Goal: Transaction & Acquisition: Purchase product/service

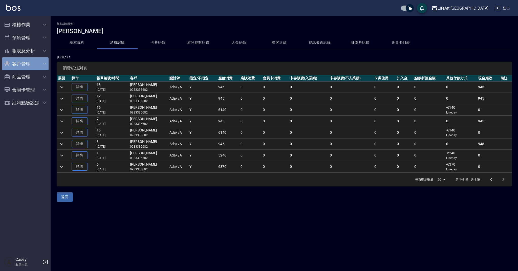
click at [30, 63] on button "客戶管理" at bounding box center [25, 63] width 47 height 13
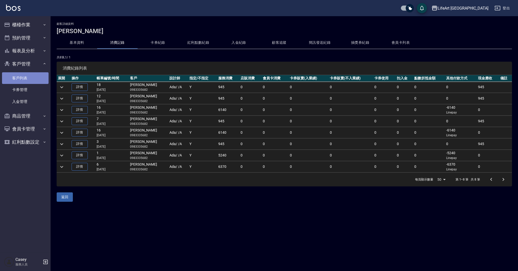
click at [34, 81] on link "客戶列表" at bounding box center [25, 78] width 47 height 12
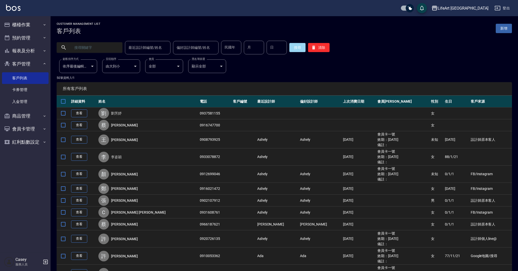
click at [84, 48] on input "text" at bounding box center [95, 48] width 48 height 14
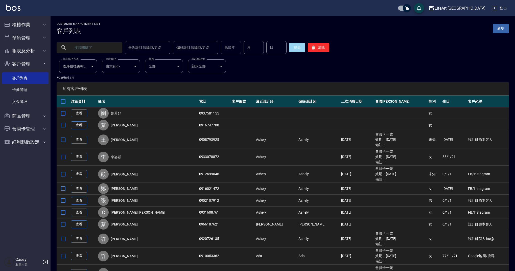
type input "5"
type input "[PERSON_NAME]"
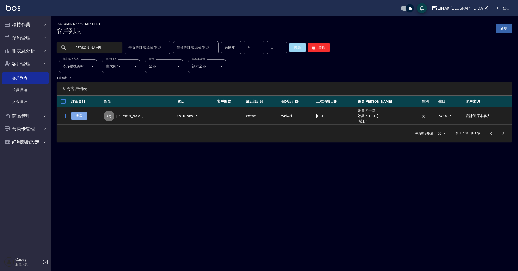
click at [82, 116] on link "查看" at bounding box center [79, 116] width 16 height 8
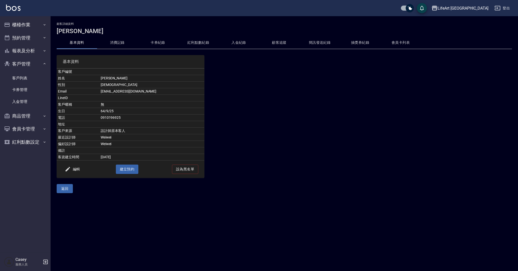
click at [118, 43] on button "消費記錄" at bounding box center [117, 43] width 40 height 12
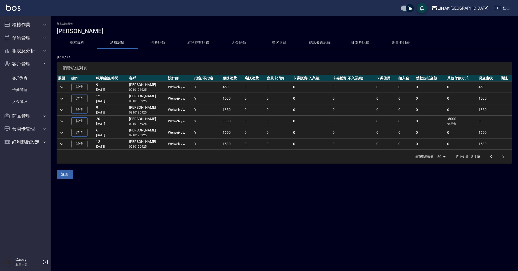
click at [62, 99] on icon "expand row" at bounding box center [62, 99] width 6 height 6
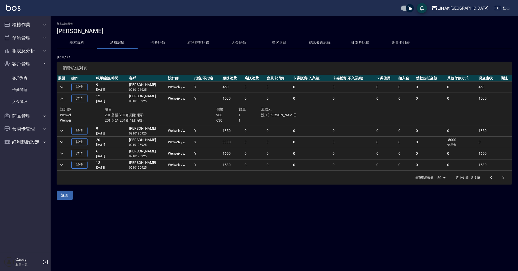
click at [62, 99] on icon "expand row" at bounding box center [61, 99] width 3 height 2
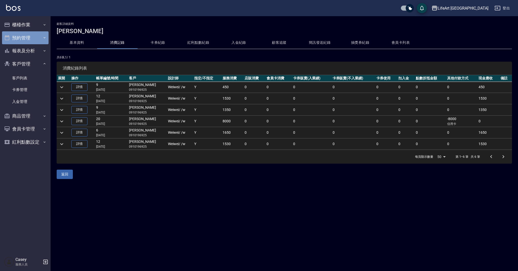
click at [26, 41] on button "預約管理" at bounding box center [25, 37] width 47 height 13
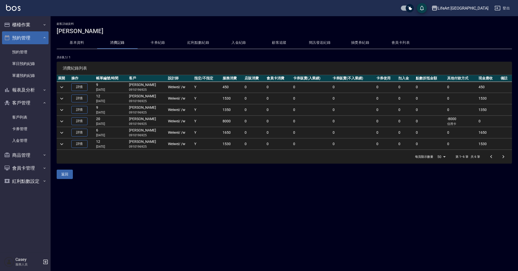
click at [30, 37] on button "預約管理" at bounding box center [25, 37] width 47 height 13
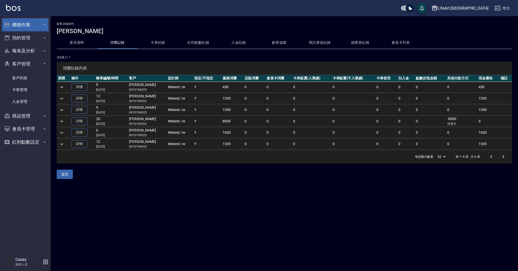
click at [41, 21] on button "櫃檯作業" at bounding box center [25, 24] width 47 height 13
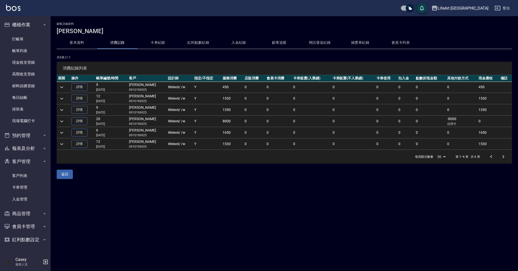
click at [62, 121] on icon "expand row" at bounding box center [62, 121] width 6 height 6
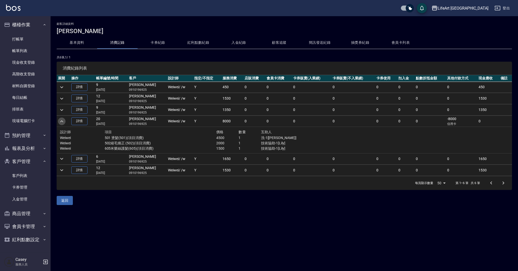
click at [61, 121] on icon "expand row" at bounding box center [61, 121] width 3 height 2
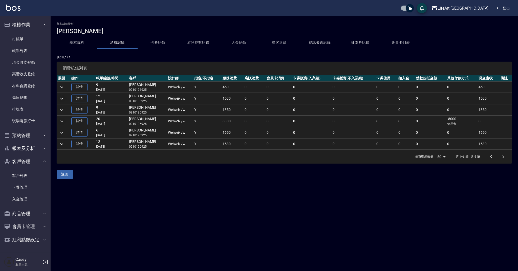
click at [62, 99] on icon "expand row" at bounding box center [62, 99] width 6 height 6
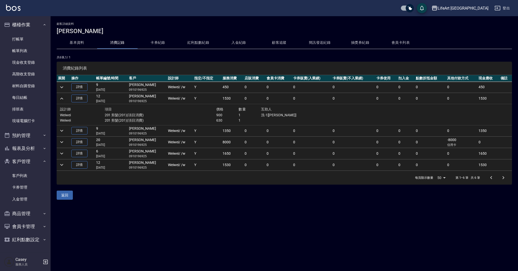
click at [62, 99] on icon "expand row" at bounding box center [62, 99] width 6 height 6
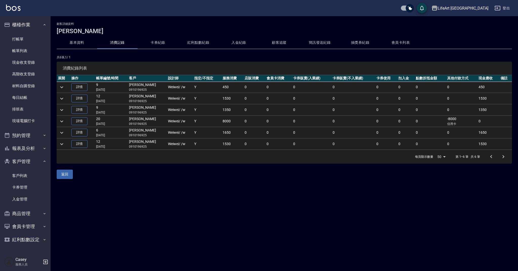
click at [64, 86] on icon "expand row" at bounding box center [62, 87] width 6 height 6
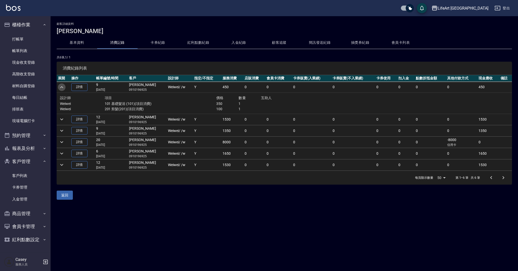
click at [64, 86] on icon "expand row" at bounding box center [62, 87] width 6 height 6
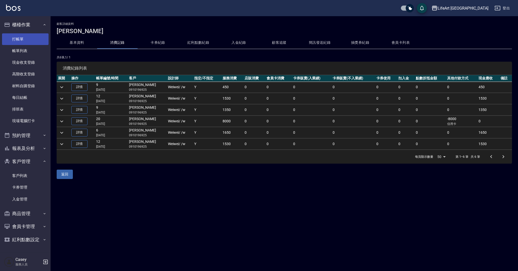
click at [33, 38] on link "打帳單" at bounding box center [25, 39] width 47 height 12
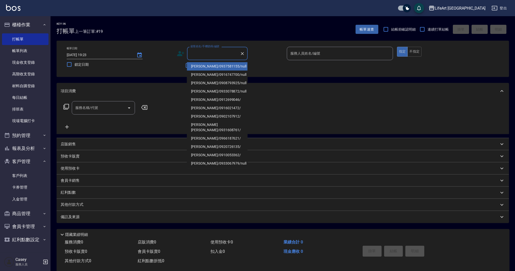
click at [197, 54] on input "顧客姓名/手機號碼/編號" at bounding box center [213, 53] width 49 height 9
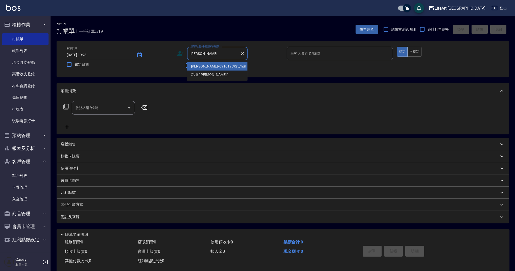
click at [202, 65] on li "[PERSON_NAME]/0910196925/null" at bounding box center [217, 66] width 61 height 8
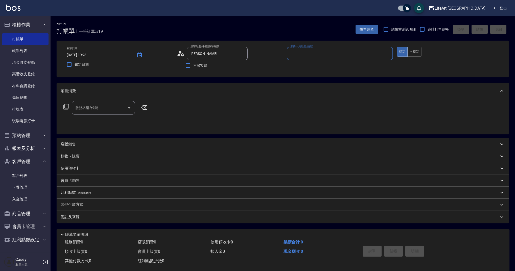
type input "[PERSON_NAME]/0910196925/null"
type input "Weiwei-w"
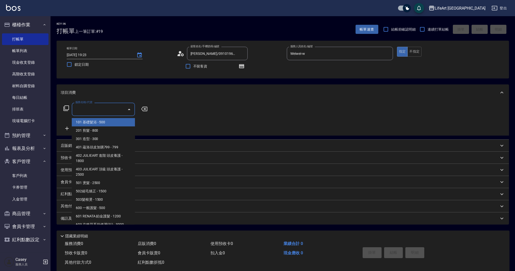
click at [101, 112] on input "服務名稱/代號" at bounding box center [99, 109] width 51 height 9
click at [89, 128] on span "201 剪髮 - 800" at bounding box center [103, 130] width 63 height 8
type input "201 剪髮(201)"
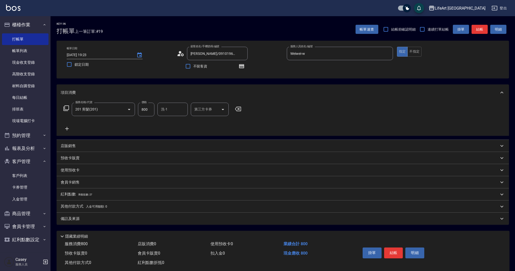
click at [66, 128] on icon at bounding box center [67, 129] width 13 height 6
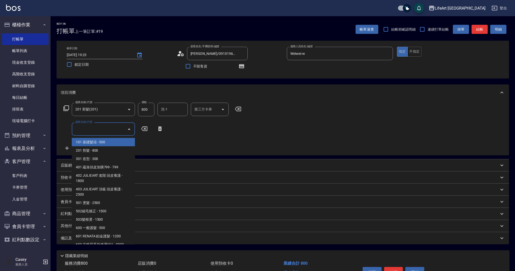
click at [85, 129] on input "服務名稱/代號" at bounding box center [99, 129] width 51 height 9
click at [91, 152] on span "201 剪髮 - 800" at bounding box center [103, 150] width 63 height 8
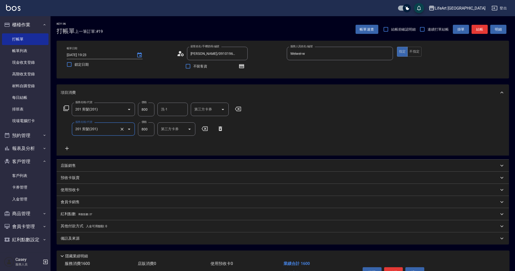
type input "201 剪髮(201)"
drag, startPoint x: 140, startPoint y: 108, endPoint x: 137, endPoint y: 108, distance: 2.8
click at [137, 108] on div "服務名稱/代號 201 剪髮(201) 服務名稱/代號 價格 800 價格 洗-1 洗-1 第三方卡券 第三方卡券" at bounding box center [153, 110] width 184 height 14
click at [240, 68] on icon "button" at bounding box center [241, 66] width 5 height 4
click at [181, 54] on icon at bounding box center [182, 54] width 3 height 3
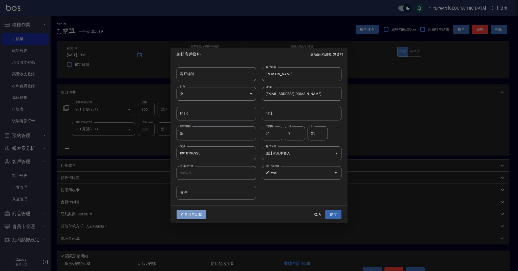
click at [188, 216] on button "查看訂單記錄" at bounding box center [191, 214] width 30 height 9
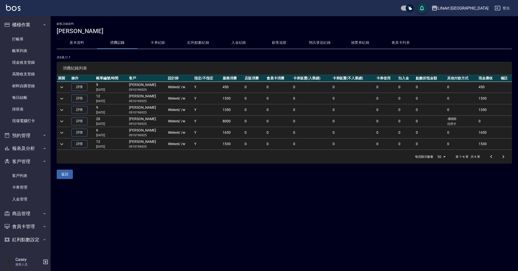
click at [65, 89] on button "expand row" at bounding box center [62, 87] width 8 height 8
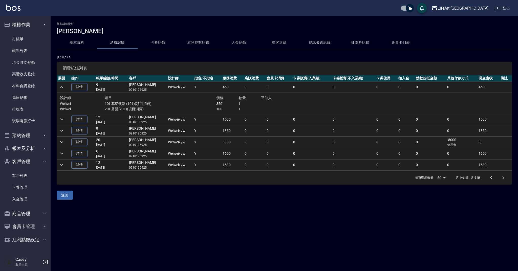
click at [62, 118] on icon "expand row" at bounding box center [62, 119] width 6 height 6
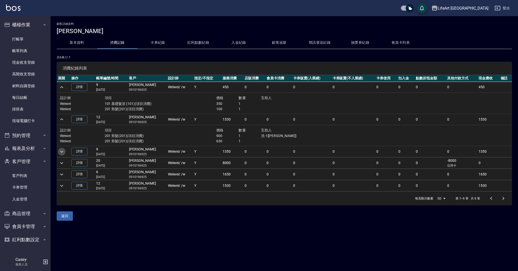
click at [62, 152] on icon "expand row" at bounding box center [62, 152] width 6 height 6
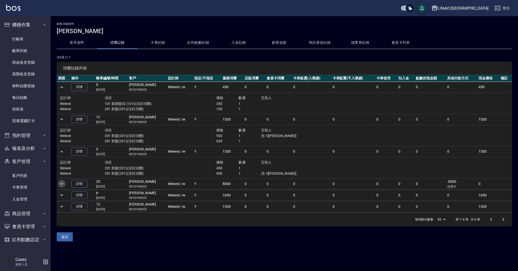
click at [63, 186] on icon "expand row" at bounding box center [62, 184] width 6 height 6
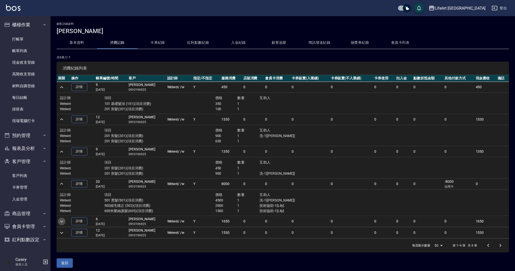
drag, startPoint x: 63, startPoint y: 221, endPoint x: 65, endPoint y: 223, distance: 3.4
click at [63, 221] on icon "expand row" at bounding box center [62, 221] width 6 height 6
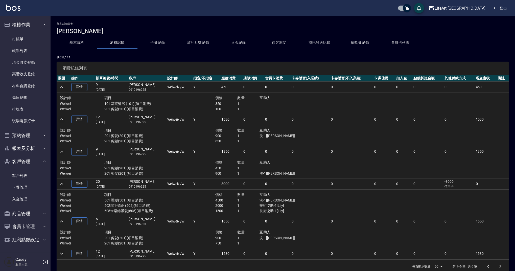
click at [63, 252] on icon "expand row" at bounding box center [62, 253] width 6 height 6
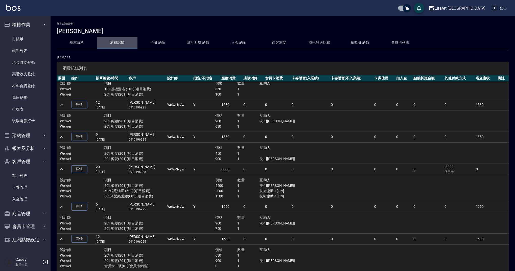
click at [110, 41] on button "消費記錄" at bounding box center [117, 43] width 40 height 12
click at [118, 42] on button "消費記錄" at bounding box center [117, 43] width 40 height 12
click at [76, 43] on button "基本資料" at bounding box center [77, 43] width 40 height 12
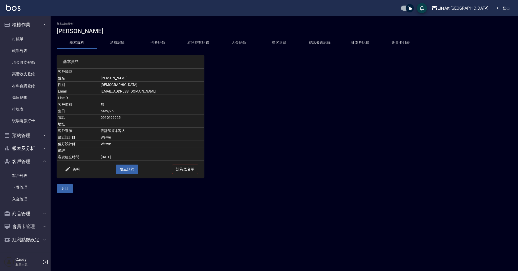
click at [201, 43] on button "紅利點數紀錄" at bounding box center [198, 43] width 40 height 12
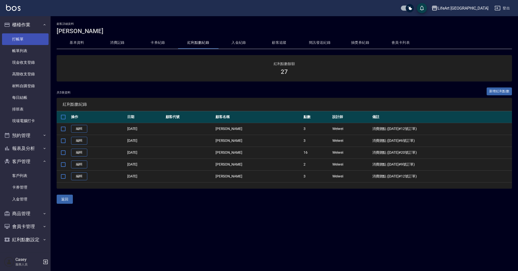
click at [23, 40] on link "打帳單" at bounding box center [25, 39] width 47 height 12
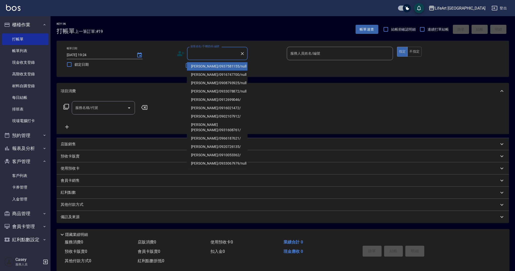
click at [196, 56] on input "顧客姓名/手機號碼/編號" at bounding box center [213, 53] width 49 height 9
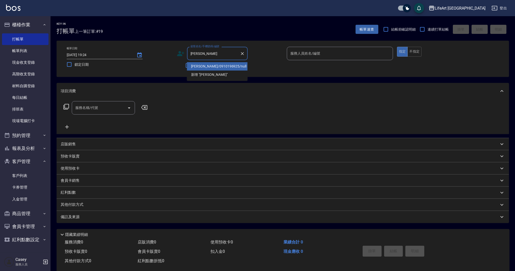
click at [201, 67] on li "[PERSON_NAME]/0910196925/null" at bounding box center [217, 66] width 61 height 8
type input "[PERSON_NAME]/0910196925/null"
type input "Weiwei-w"
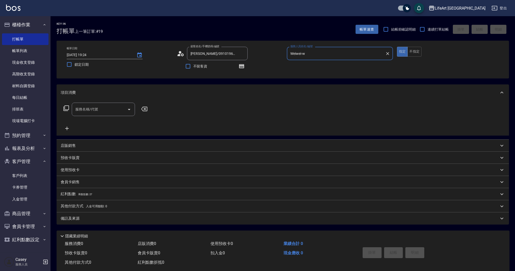
click at [105, 110] on input "服務名稱/代號" at bounding box center [99, 109] width 51 height 9
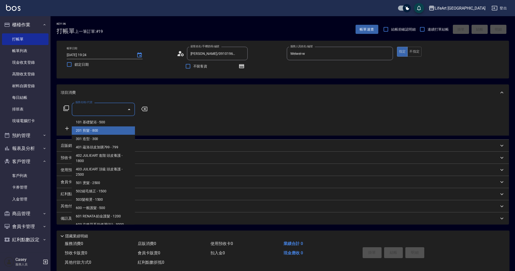
click at [90, 131] on span "201 剪髮 - 800" at bounding box center [103, 130] width 63 height 8
type input "201 剪髮(201)"
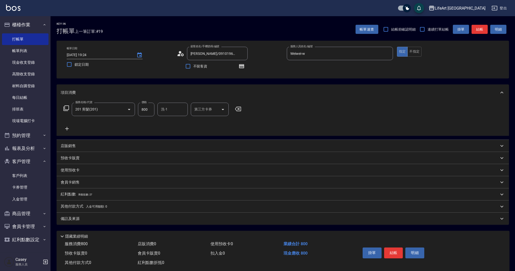
click at [68, 131] on icon at bounding box center [67, 129] width 13 height 6
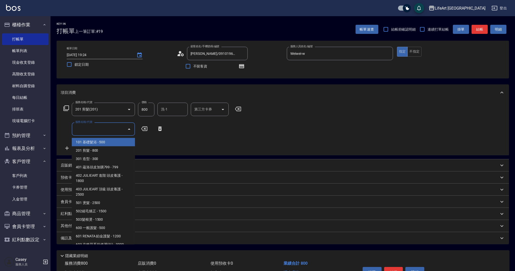
click at [82, 130] on input "服務名稱/代號" at bounding box center [99, 129] width 51 height 9
click at [86, 148] on span "201 剪髮 - 800" at bounding box center [103, 150] width 63 height 8
type input "201 剪髮(201)"
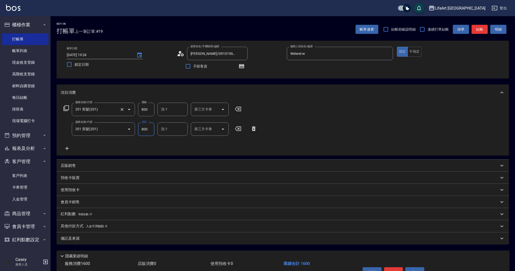
drag, startPoint x: 150, startPoint y: 109, endPoint x: 133, endPoint y: 107, distance: 17.3
click at [133, 107] on div "服務名稱/代號 201 剪髮(201) 服務名稱/代號 價格 800 價格 洗-1 洗-1 第三方卡券 第三方卡券" at bounding box center [153, 110] width 184 height 14
type input "900"
drag, startPoint x: 150, startPoint y: 111, endPoint x: 127, endPoint y: 104, distance: 23.9
click at [130, 110] on div "服務名稱/代號 201 剪髮(201) 服務名稱/代號 價格 800 價格 洗-1 洗-1 第三方卡券 第三方卡券" at bounding box center [153, 110] width 184 height 14
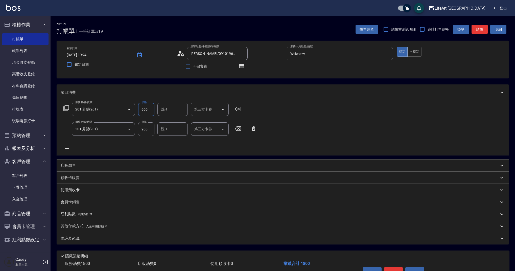
type input "900"
click at [69, 215] on p "紅利點數 剩餘點數: 27" at bounding box center [77, 214] width 32 height 6
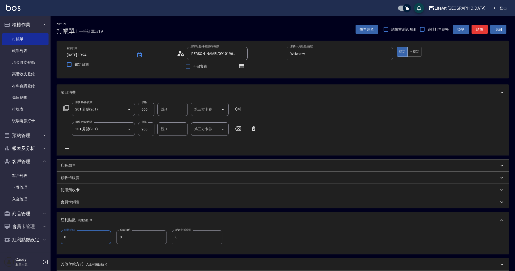
drag, startPoint x: 74, startPoint y: 236, endPoint x: 59, endPoint y: 236, distance: 14.2
click at [59, 236] on div "點數給點 0 點數給點 點數扣點 0 點數扣點 點數折抵金額 0 點數折抵金額" at bounding box center [283, 241] width 452 height 26
type input "3"
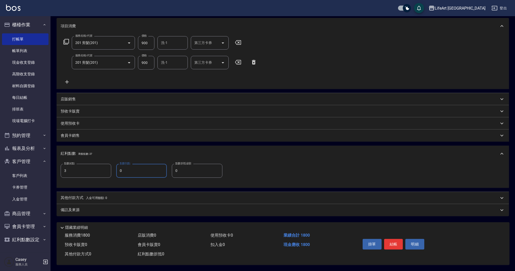
drag, startPoint x: 129, startPoint y: 169, endPoint x: 117, endPoint y: 168, distance: 12.5
click at [117, 168] on input "0" at bounding box center [141, 171] width 51 height 14
type input "20"
drag, startPoint x: 192, startPoint y: 168, endPoint x: 169, endPoint y: 166, distance: 22.4
click at [169, 166] on div "點數給點 3 點數給點 點數扣點 20 點數扣點 點數折抵金額 0 點數折抵金額" at bounding box center [142, 171] width 162 height 14
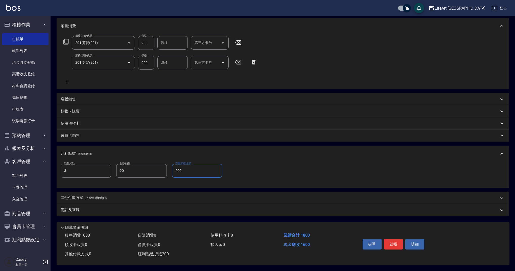
type input "200"
click at [72, 133] on p "會員卡銷售" at bounding box center [70, 135] width 19 height 5
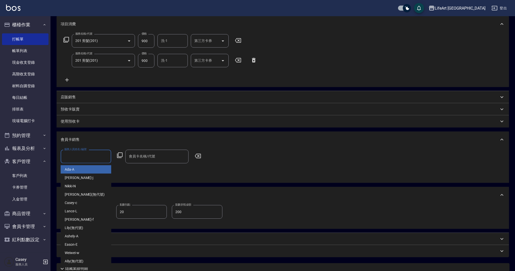
click at [72, 156] on input "服務人員姓名/編號" at bounding box center [86, 156] width 46 height 9
click at [72, 253] on span "Weiwei -w" at bounding box center [72, 252] width 15 height 5
type input "Weiwei-w"
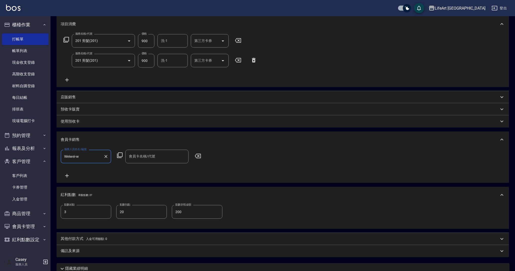
click at [139, 157] on input "會員卡名稱/代號" at bounding box center [157, 156] width 59 height 9
click at [137, 171] on span "會員卡一號 - 01" at bounding box center [156, 169] width 63 height 8
type input "會員卡一號-365天"
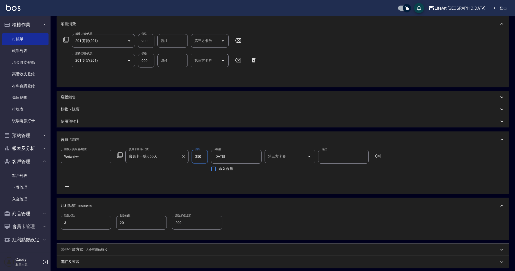
drag, startPoint x: 201, startPoint y: 156, endPoint x: 187, endPoint y: 156, distance: 14.2
click at [187, 156] on div "服務人員姓名/編號 Weiwei-w 服務人員姓名/編號 會員卡名稱/代號 會員卡一號-365天 會員卡名稱/代號 價格 350 價格 到期日 [DATE] …" at bounding box center [223, 162] width 324 height 24
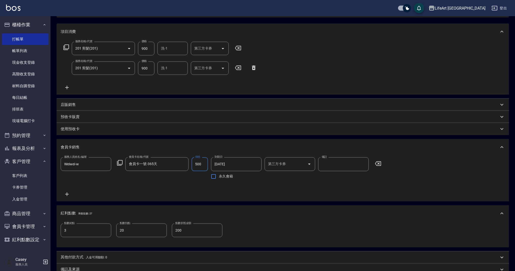
scroll to position [0, 0]
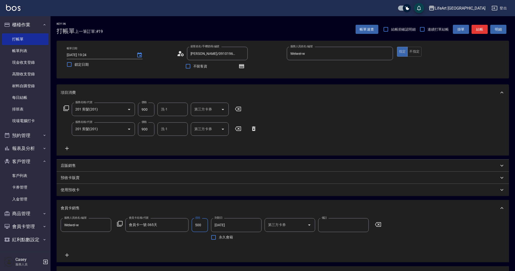
type input "500"
click at [67, 164] on p "店販銷售" at bounding box center [68, 165] width 15 height 5
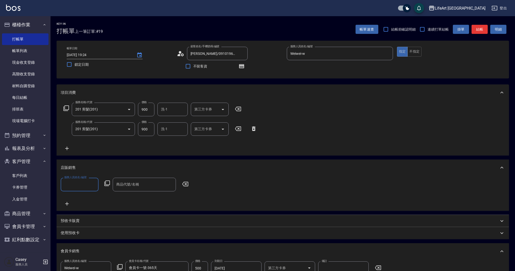
click at [76, 187] on input "服務人員姓名/編號" at bounding box center [79, 184] width 33 height 9
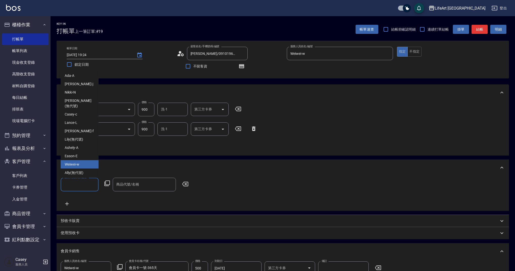
click at [77, 160] on div "Weiwei -w" at bounding box center [80, 164] width 38 height 8
type input "Weiwei-w"
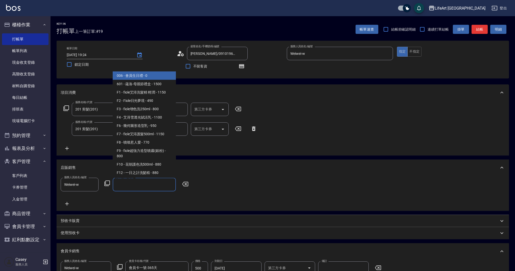
click at [123, 188] on input "商品代號/名稱" at bounding box center [144, 184] width 59 height 9
click at [140, 74] on span "006 - 會員生日禮 - 0" at bounding box center [144, 76] width 63 height 8
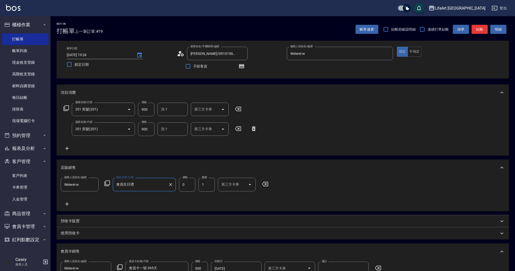
type input "會員生日禮"
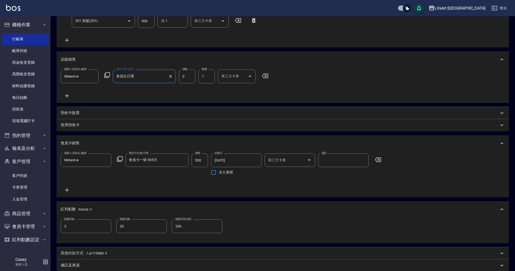
scroll to position [128, 0]
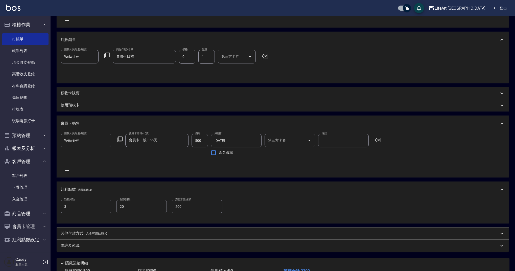
click at [154, 247] on div "備註及來源" at bounding box center [280, 245] width 438 height 5
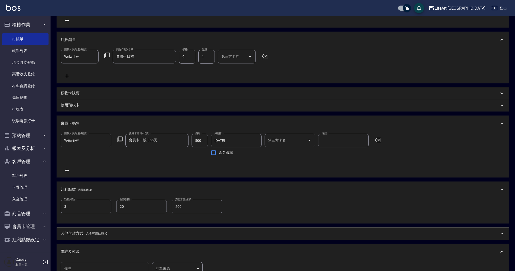
scroll to position [200, 0]
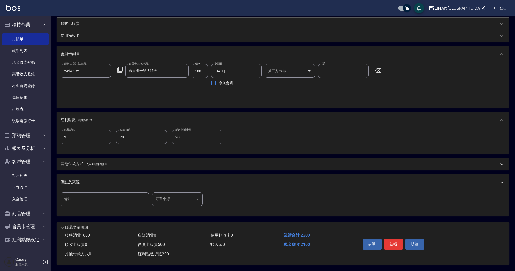
click at [193, 197] on body "LifeArt 蘆洲 登出 櫃檯作業 打帳單 帳單列表 現金收支登錄 高階收支登錄 材料自購登錄 每日結帳 排班表 現場電腦打卡 預約管理 預約管理 單日預約…" at bounding box center [257, 37] width 515 height 468
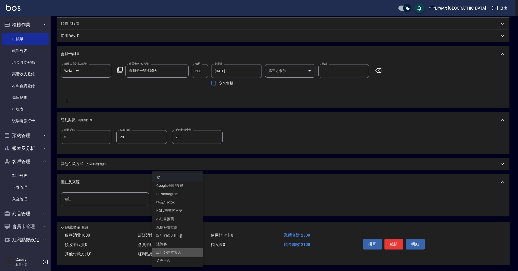
click at [180, 254] on li "設計師原本客人" at bounding box center [177, 252] width 51 height 8
type input "設計師原本客人"
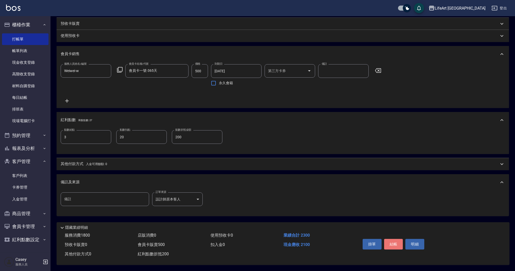
click at [394, 242] on button "結帳" at bounding box center [393, 244] width 19 height 11
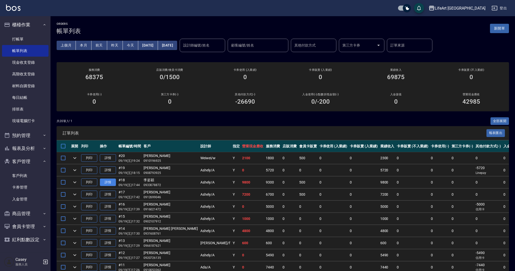
click at [108, 183] on link "詳情" at bounding box center [108, 182] width 16 height 8
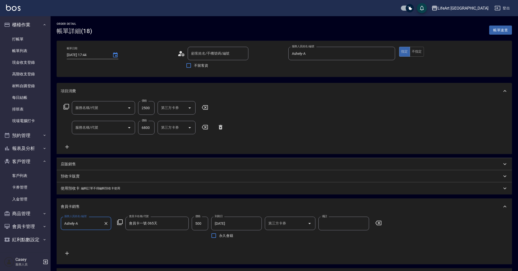
type input "[DATE] 17:44"
type input "Ashely-A"
type input "19"
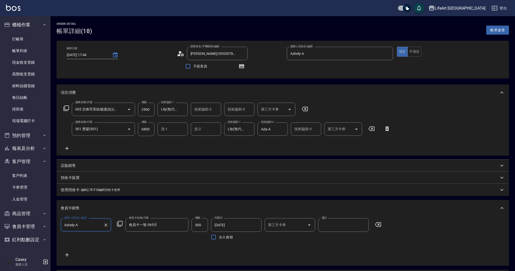
type input "[PERSON_NAME]/0933078872/null"
type input "603 京喚羽系統修護(短)(603)"
type input "501 燙髮(501)"
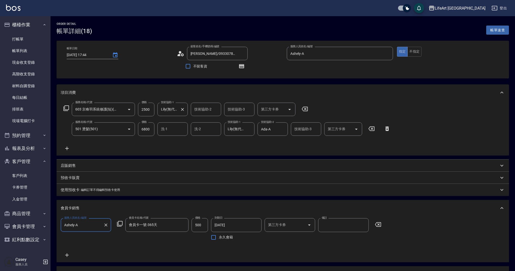
click at [173, 110] on input "Lily(無代號)" at bounding box center [169, 109] width 18 height 9
click at [176, 175] on span "Ally (無代號)" at bounding box center [170, 177] width 19 height 5
type input "Ally(無代號)"
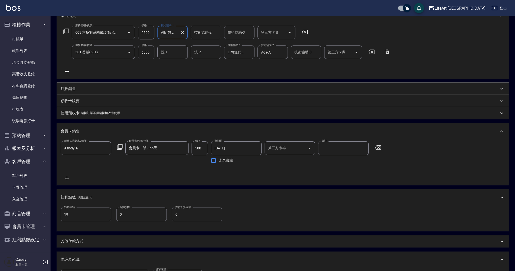
scroll to position [158, 0]
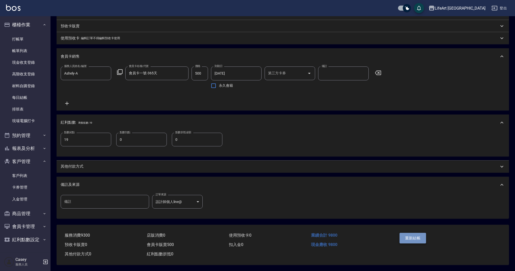
click at [417, 238] on button "重新結帳" at bounding box center [413, 238] width 27 height 11
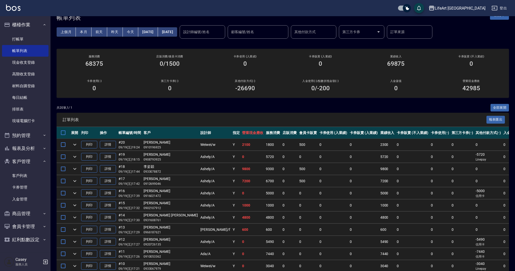
scroll to position [10, 0]
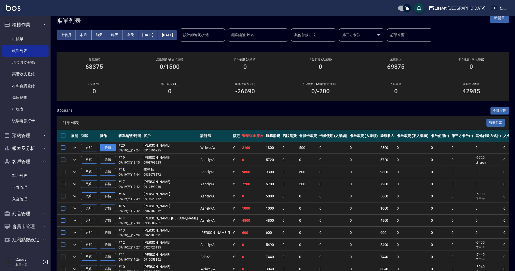
click at [112, 148] on link "詳情" at bounding box center [108, 148] width 16 height 8
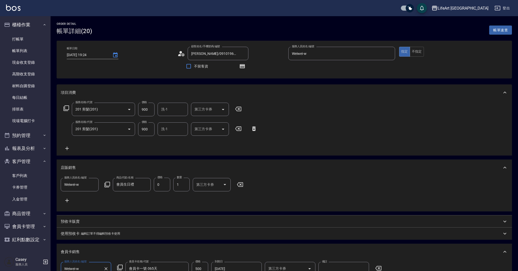
type input "[DATE] 19:24"
type input "[PERSON_NAME]/0910196925/null"
type input "Weiwei-w"
type input "3"
type input "20"
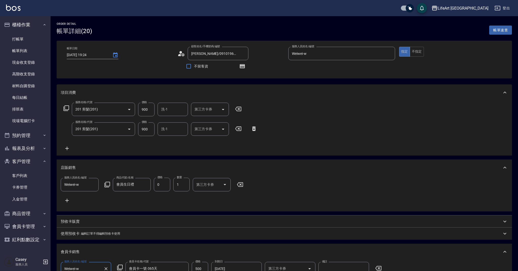
type input "200"
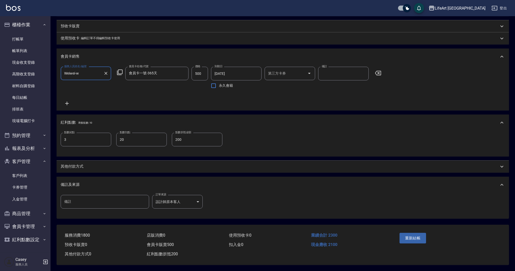
scroll to position [201, 0]
click at [37, 51] on link "帳單列表" at bounding box center [25, 51] width 47 height 12
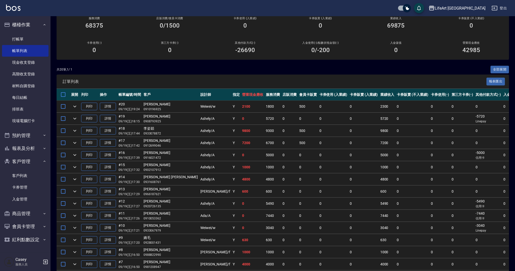
scroll to position [41, 0]
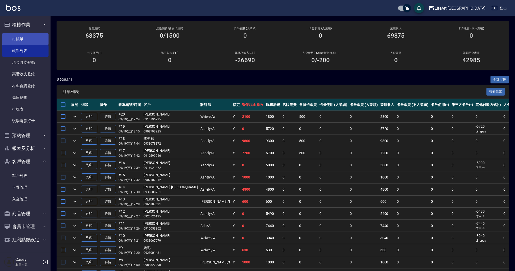
click at [29, 39] on link "打帳單" at bounding box center [25, 39] width 47 height 12
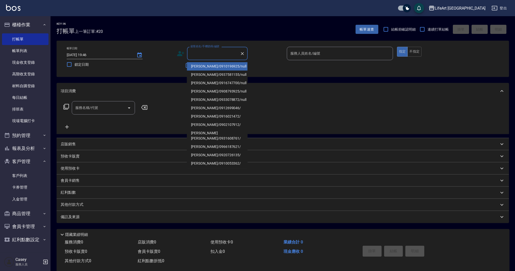
click at [212, 53] on input "顧客姓名/手機號碼/編號" at bounding box center [213, 53] width 49 height 9
drag, startPoint x: 215, startPoint y: 72, endPoint x: 316, endPoint y: 86, distance: 101.5
click at [215, 72] on li "[PERSON_NAME]/0937581155/null" at bounding box center [217, 75] width 61 height 8
type input "[PERSON_NAME]/0937581155/null"
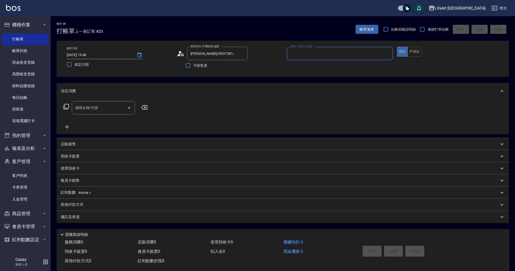
click at [305, 52] on input "服務人員姓名/編號" at bounding box center [340, 53] width 102 height 9
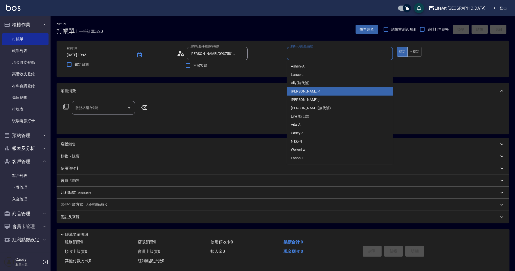
click at [309, 91] on div "Finney -f" at bounding box center [340, 91] width 106 height 8
type input "Finney-f"
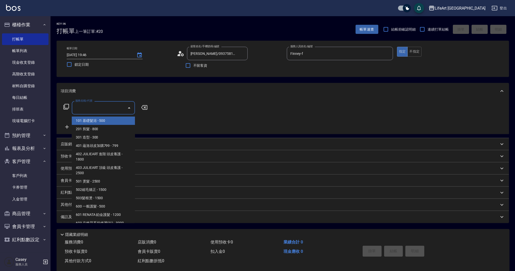
click at [87, 107] on div "服務名稱/代號 服務名稱/代號" at bounding box center [103, 107] width 63 height 13
click at [89, 126] on span "201 剪髮 - 800" at bounding box center [103, 129] width 63 height 8
type input "201 剪髮(201)"
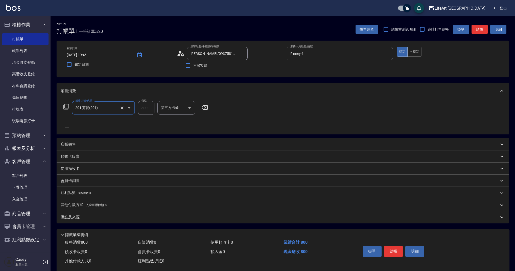
click at [65, 128] on icon at bounding box center [67, 127] width 13 height 6
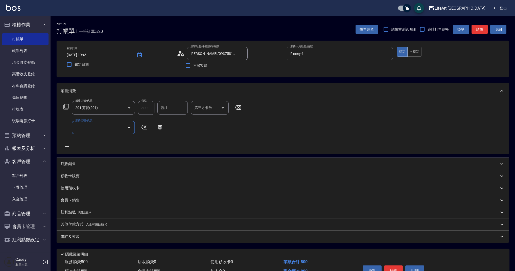
click at [92, 126] on input "服務名稱/代號" at bounding box center [99, 127] width 51 height 9
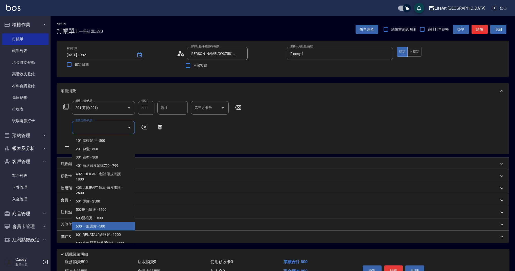
scroll to position [65, 0]
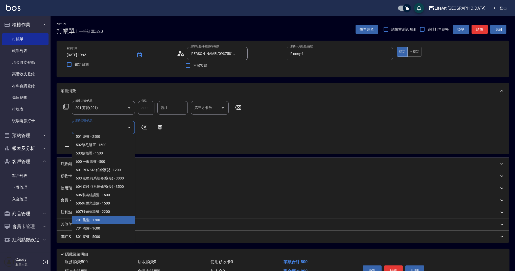
click at [113, 219] on span "701 染髮 - 1700" at bounding box center [103, 220] width 63 height 8
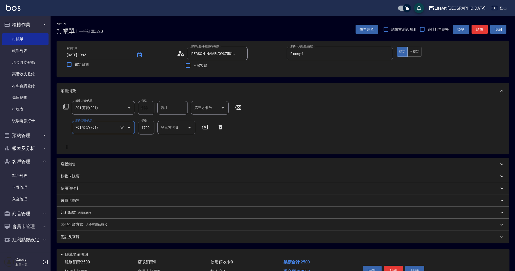
type input "701 染髮(701)"
drag, startPoint x: 149, startPoint y: 128, endPoint x: 141, endPoint y: 125, distance: 9.4
click at [141, 125] on input "1700" at bounding box center [146, 128] width 16 height 14
type input "220"
drag, startPoint x: 148, startPoint y: 108, endPoint x: 137, endPoint y: 106, distance: 10.9
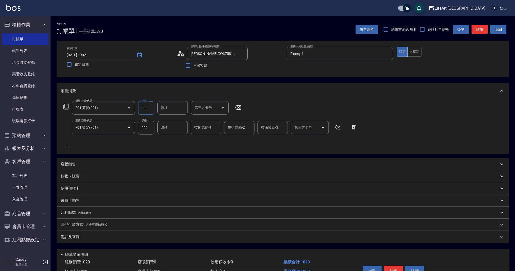
click at [137, 106] on div "服務名稱/代號 201 剪髮(201) 服務名稱/代號 價格 800 價格 洗-1 洗-1 第三方卡券 第三方卡券" at bounding box center [153, 108] width 184 height 14
type input "1000"
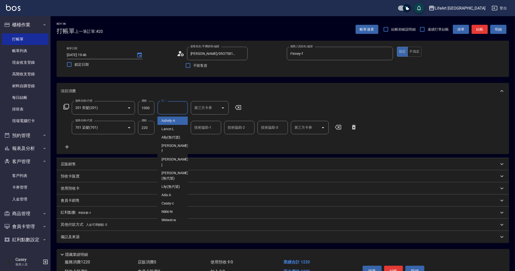
click at [171, 106] on input "洗-1" at bounding box center [173, 107] width 26 height 9
click at [252, 107] on div "服務名稱/代號 201 剪髮(201) 服務名稱/代號 價格 1000 價格 洗-1 洗-1 第三方卡券 第三方卡券 服務名稱/代號 701 染髮(701) …" at bounding box center [210, 125] width 299 height 49
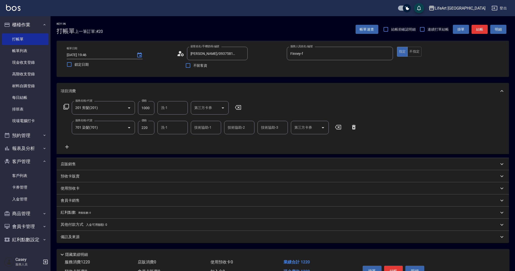
click at [84, 240] on div "備註及來源" at bounding box center [283, 237] width 452 height 12
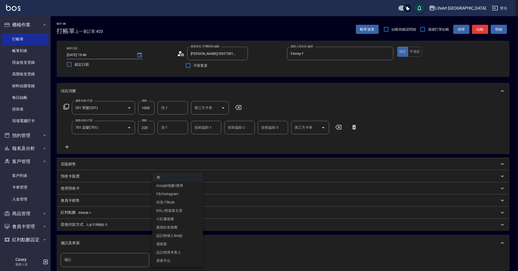
click at [176, 257] on body "LifeArt 蘆洲 登出 櫃檯作業 打帳單 帳單列表 現金收支登錄 高階收支登錄 材料自購登錄 每日結帳 排班表 現場電腦打卡 預約管理 預約管理 單日預約…" at bounding box center [259, 166] width 518 height 332
click at [182, 193] on li "FB/Instagram" at bounding box center [177, 194] width 51 height 8
type input "FB/Instagram"
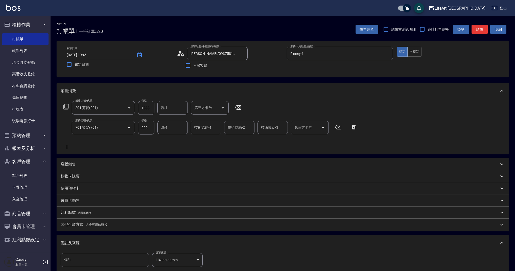
scroll to position [63, 0]
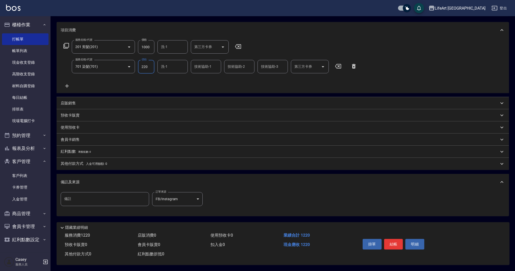
drag, startPoint x: 152, startPoint y: 64, endPoint x: 136, endPoint y: 65, distance: 15.7
click at [136, 65] on div "服務名稱/代號 701 染髮(701) 服務名稱/代號 價格 220 價格 洗-1 洗-1 技術協助-1 技術協助-1 技術協助-2 技術協助-2 技術協助-…" at bounding box center [210, 67] width 299 height 14
click at [121, 65] on icon "Clear" at bounding box center [122, 66] width 3 height 3
click at [117, 66] on input "701 染髮(701)" at bounding box center [96, 66] width 44 height 9
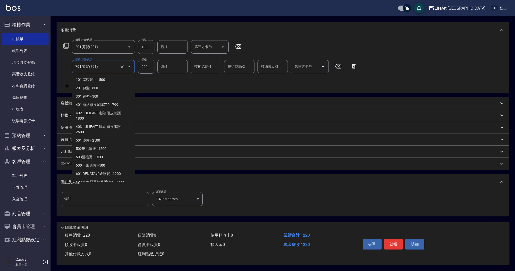
scroll to position [46, 0]
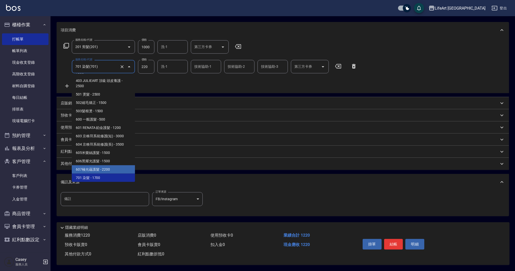
click at [106, 166] on span "607極光蘊護髮 - 2200" at bounding box center [103, 169] width 63 height 8
type input "607極光蘊護髮(607)"
type input "2200"
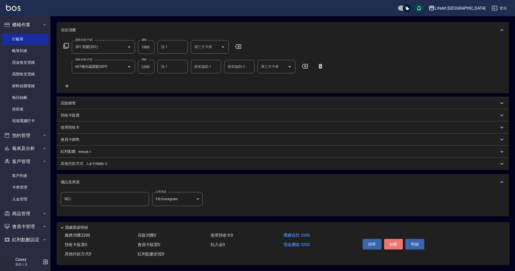
click at [391, 245] on button "結帳" at bounding box center [393, 244] width 19 height 11
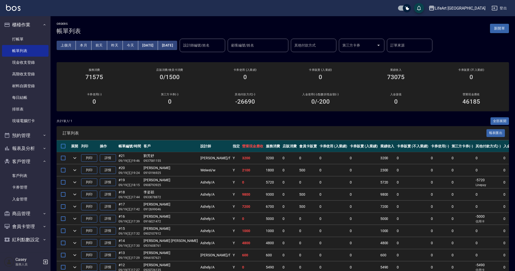
click at [508, 30] on button "新開單" at bounding box center [499, 28] width 19 height 9
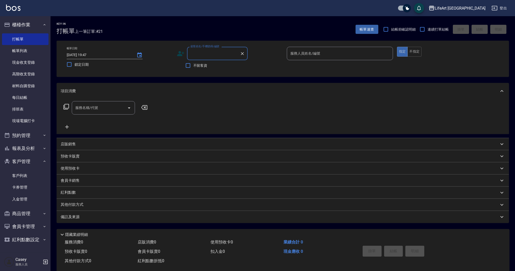
click at [208, 54] on input "顧客姓名/手機號碼/編號" at bounding box center [213, 53] width 49 height 9
type input "[PERSON_NAME]/0916747700/null"
click at [230, 68] on div "不留客資" at bounding box center [212, 65] width 71 height 11
click at [309, 54] on input "服務人員姓名/編號" at bounding box center [340, 53] width 102 height 9
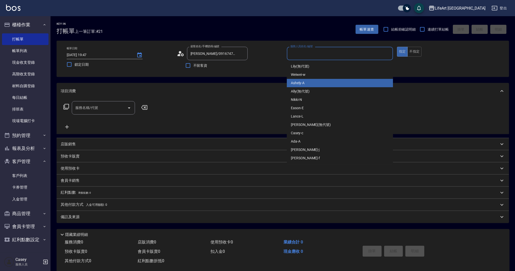
click at [306, 83] on div "Ashely -A" at bounding box center [340, 83] width 106 height 8
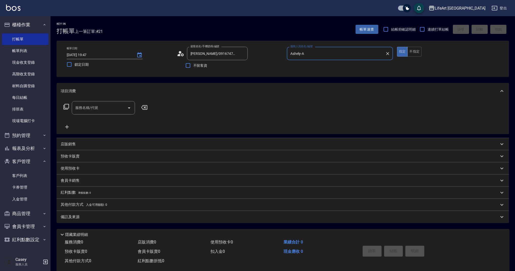
type input "Ashely-A"
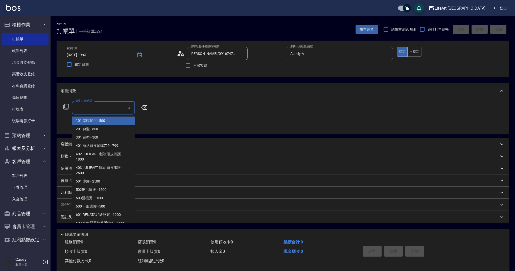
click at [109, 109] on input "服務名稱/代號" at bounding box center [99, 107] width 51 height 9
click at [105, 122] on span "101 基礎髮浴 - 500" at bounding box center [103, 121] width 63 height 8
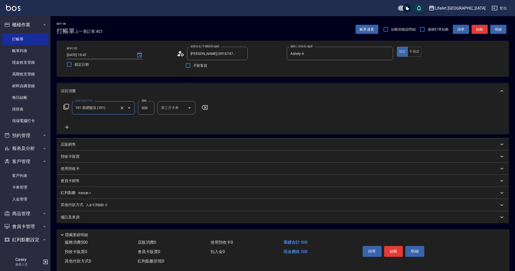
type input "101 基礎髮浴 (101)"
click at [176, 106] on input "洗-1" at bounding box center [173, 107] width 26 height 9
click at [176, 123] on span "Ally (無代號)" at bounding box center [170, 120] width 19 height 5
click at [179, 130] on div "服務名稱/代號 101 基礎髮浴 (101) 服務名稱/代號 價格 500 價格 洗-1 Ally(無代號) 洗-1 第三方卡券 第三方卡券" at bounding box center [283, 116] width 452 height 35
click at [171, 109] on input "Ally(無代號)" at bounding box center [169, 107] width 18 height 9
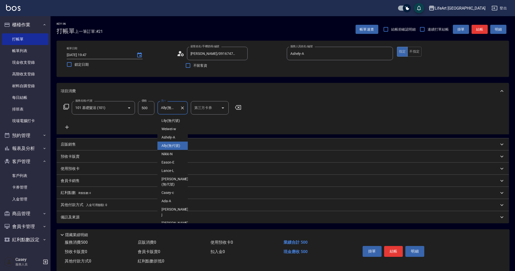
click at [171, 109] on input "Ally(無代號)" at bounding box center [169, 107] width 18 height 9
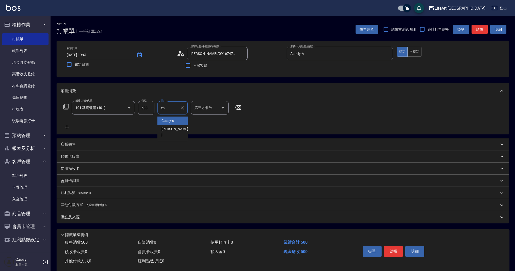
click at [173, 123] on div "Casey -c" at bounding box center [172, 121] width 30 height 8
click at [174, 106] on input "Casey-c" at bounding box center [169, 107] width 18 height 9
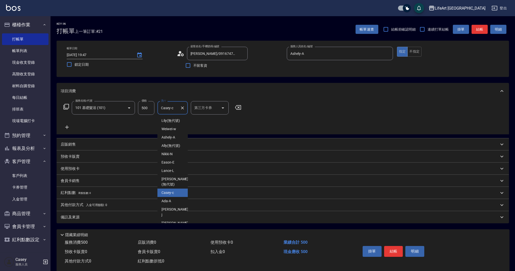
click at [174, 106] on input "Casey-c" at bounding box center [169, 107] width 18 height 9
type input "a"
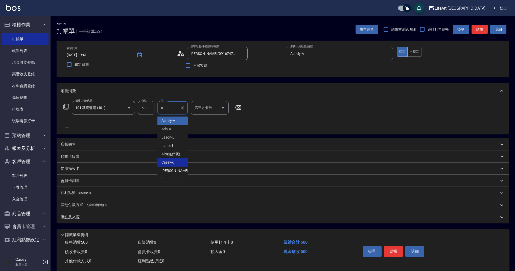
click at [182, 108] on icon "Clear" at bounding box center [182, 107] width 5 height 5
click at [172, 109] on input "洗-1" at bounding box center [173, 107] width 26 height 9
click at [175, 121] on span "Lily (無代號)" at bounding box center [170, 120] width 18 height 5
click at [172, 107] on input "Lily(無代號)" at bounding box center [169, 107] width 18 height 9
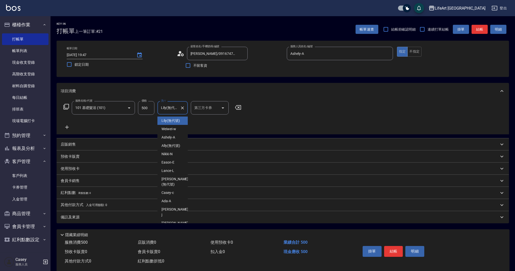
click at [172, 107] on input "Lily(無代號)" at bounding box center [169, 107] width 18 height 9
click at [172, 106] on input "Lily(無代號)" at bounding box center [169, 107] width 18 height 9
click at [169, 120] on span "Ally (無代號)" at bounding box center [170, 120] width 19 height 5
type input "Ally(無代號)"
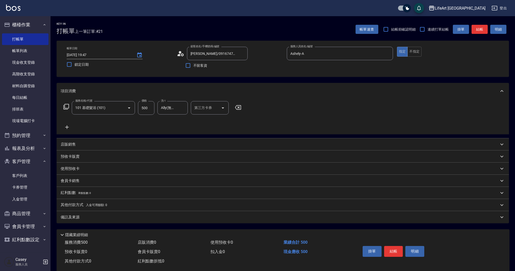
click at [169, 125] on div "服務名稱/代號 101 基礎髮浴 (101) 服務名稱/代號 價格 500 價格 洗-1 Ally(無代號) 洗-1 第三方卡券 第三方卡券" at bounding box center [153, 115] width 184 height 29
click at [127, 217] on div "備註及來源" at bounding box center [280, 217] width 438 height 5
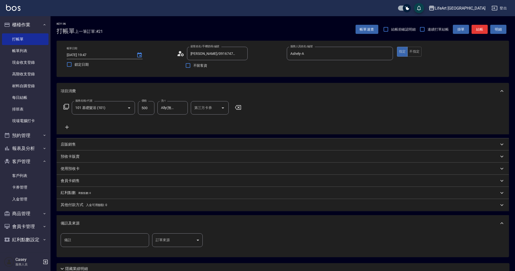
click at [189, 244] on body "LifeArt 蘆洲 登出 櫃檯作業 打帳單 帳單列表 現金收支登錄 高階收支登錄 材料自購登錄 每日結帳 排班表 現場電腦打卡 預約管理 預約管理 單日預約…" at bounding box center [257, 156] width 515 height 312
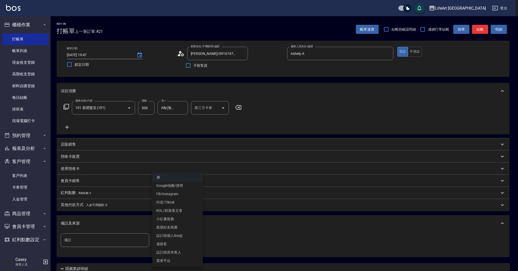
click at [188, 236] on li "設計師個人line@" at bounding box center [177, 236] width 51 height 8
type input "設計師個人line@"
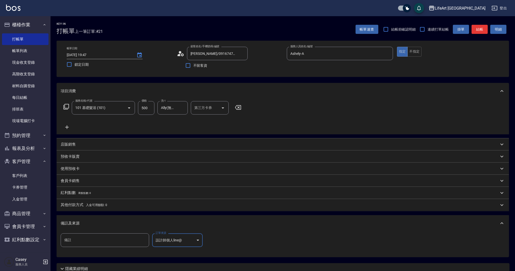
click at [188, 236] on body "LifeArt 蘆洲 登出 櫃檯作業 打帳單 帳單列表 現金收支登錄 高階收支登錄 材料自購登錄 每日結帳 排班表 現場電腦打卡 預約管理 預約管理 單日預約…" at bounding box center [257, 156] width 515 height 312
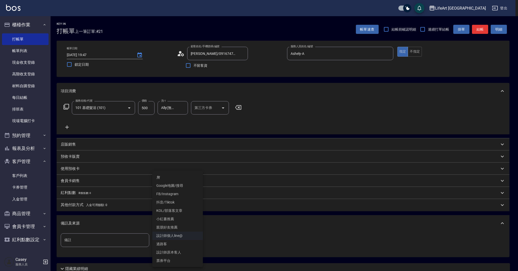
click at [166, 175] on li "無" at bounding box center [177, 177] width 51 height 8
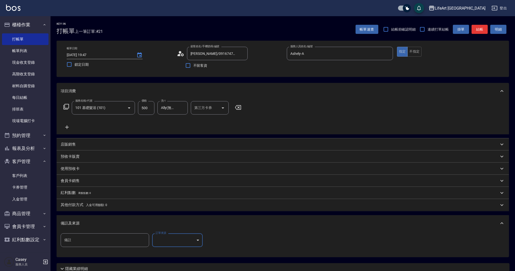
scroll to position [43, 0]
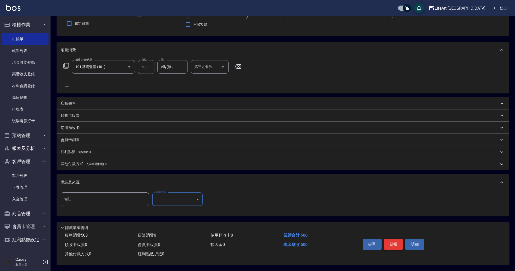
click at [394, 244] on button "結帳" at bounding box center [393, 244] width 19 height 11
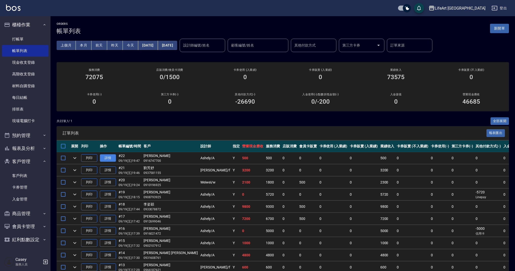
click at [106, 160] on link "詳情" at bounding box center [108, 158] width 16 height 8
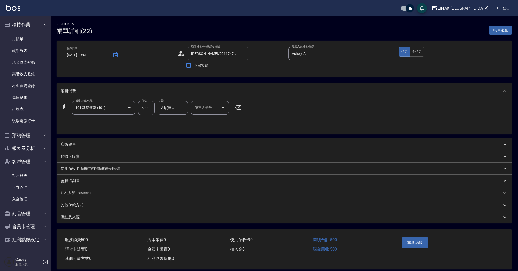
type input "[DATE] 19:47"
type input "[PERSON_NAME]/0916747700/null"
type input "Ashely-A"
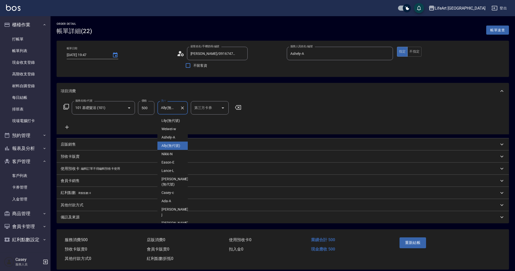
click at [173, 109] on input "Ally(無代號)" at bounding box center [169, 107] width 18 height 9
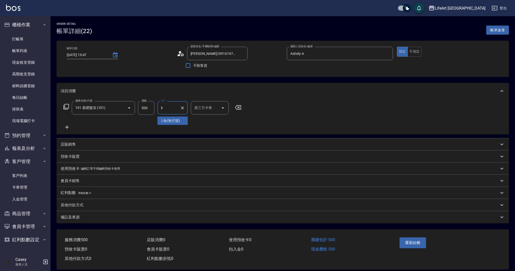
click at [174, 123] on span "Lily (無代號)" at bounding box center [170, 120] width 18 height 5
type input "Lily(無代號)"
click at [414, 246] on button "重新結帳" at bounding box center [413, 242] width 27 height 11
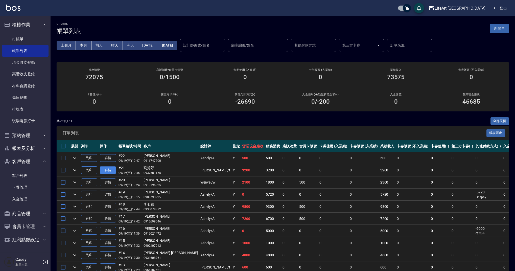
click at [105, 171] on link "詳情" at bounding box center [108, 170] width 16 height 8
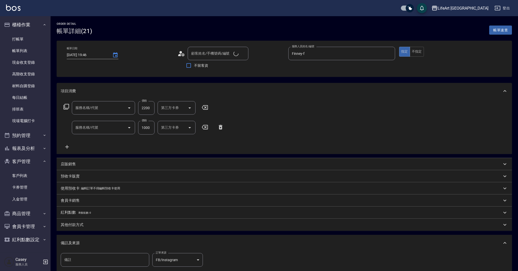
type input "[DATE] 19:46"
type input "Finney-f"
type input "FB/Instagram"
type input "[PERSON_NAME]/0937581155/null"
type input "607極光蘊護髮(607)"
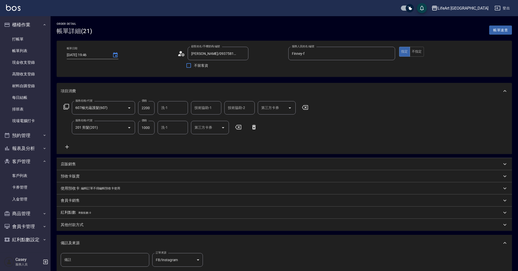
type input "201 剪髮(201)"
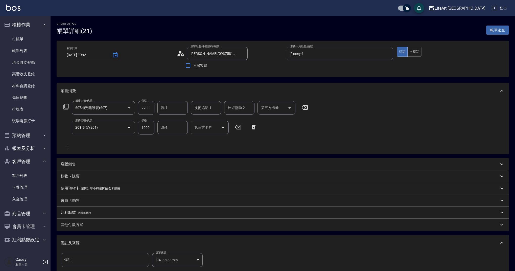
click at [116, 54] on icon "Choose date, selected date is 2025-09-19" at bounding box center [115, 54] width 5 height 5
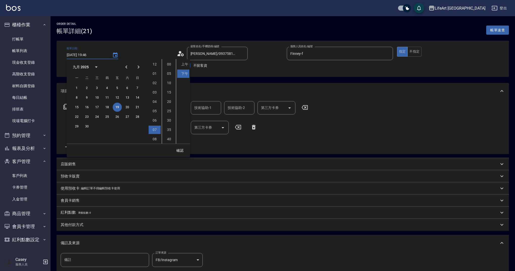
scroll to position [28, 0]
click at [127, 107] on button "20" at bounding box center [127, 107] width 9 height 9
click at [157, 138] on li "11" at bounding box center [155, 139] width 12 height 8
click at [169, 66] on li "00" at bounding box center [169, 64] width 12 height 8
click at [189, 65] on li "上午" at bounding box center [183, 64] width 12 height 8
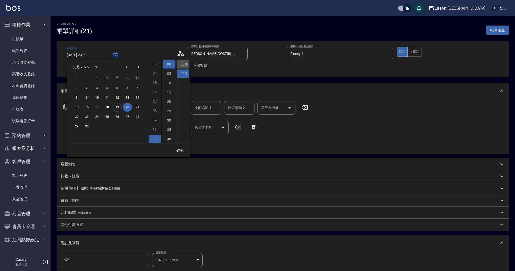
type input "[DATE] 11:00"
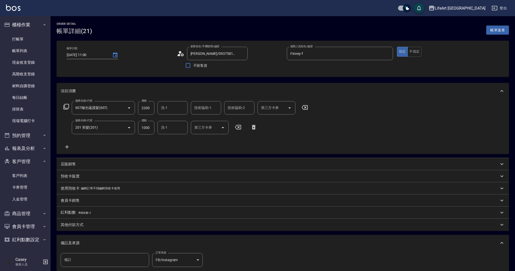
scroll to position [60, 0]
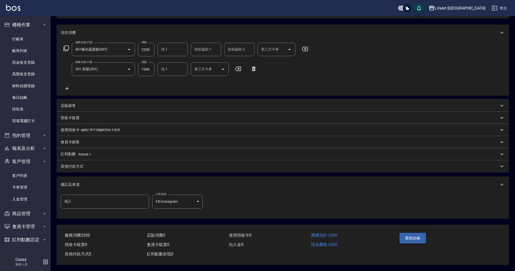
click at [413, 237] on button "重新結帳" at bounding box center [413, 238] width 27 height 11
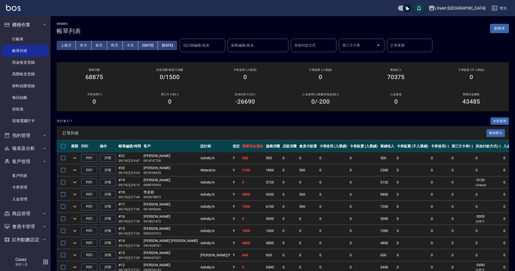
click at [503, 29] on button "新開單" at bounding box center [499, 28] width 19 height 9
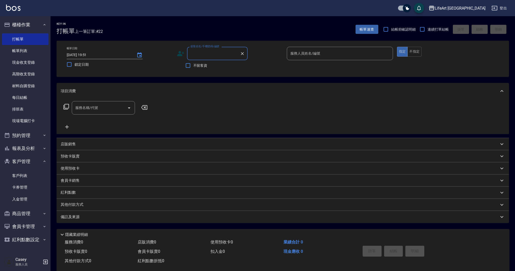
click at [225, 54] on input "顧客姓名/手機號碼/編號" at bounding box center [213, 53] width 49 height 9
type input "ㄎ"
drag, startPoint x: 219, startPoint y: 65, endPoint x: 207, endPoint y: 79, distance: 18.1
click at [219, 65] on li "[PERSON_NAME]/0921097506/" at bounding box center [217, 66] width 61 height 8
type input "[PERSON_NAME]/0921097506/"
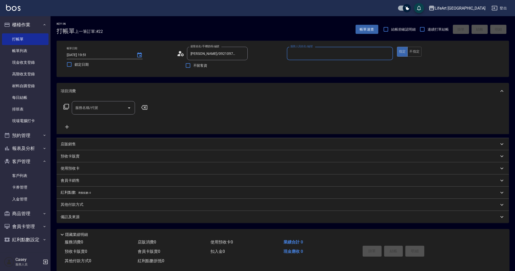
type input "Ashely-A"
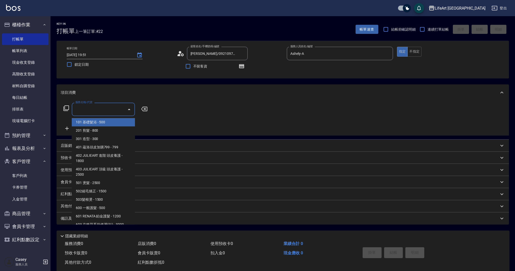
click at [106, 109] on input "服務名稱/代號" at bounding box center [99, 109] width 51 height 9
click at [109, 130] on span "201 剪髮 - 800" at bounding box center [103, 130] width 63 height 8
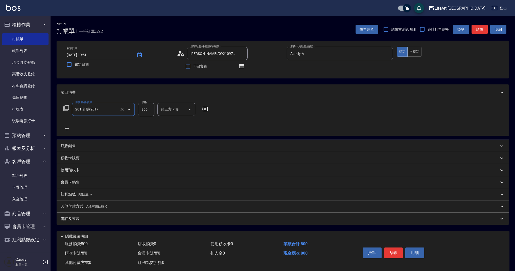
type input "201 剪髮(201)"
click at [148, 111] on input "800" at bounding box center [146, 110] width 16 height 14
type input "945"
click at [168, 111] on input "洗-1" at bounding box center [173, 109] width 26 height 9
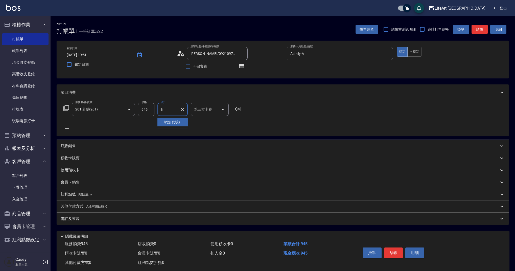
click at [167, 119] on div "Lily (無代號)" at bounding box center [172, 122] width 30 height 8
type input "Lily(無代號)"
click at [113, 221] on div "備註及來源" at bounding box center [280, 218] width 438 height 5
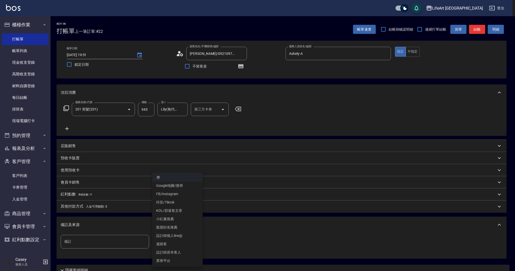
click at [183, 245] on body "LifeArt 蘆洲 登出 櫃檯作業 打帳單 帳單列表 現金收支登錄 高階收支登錄 材料自購登錄 每日結帳 排班表 現場電腦打卡 預約管理 預約管理 單日預約…" at bounding box center [257, 156] width 515 height 313
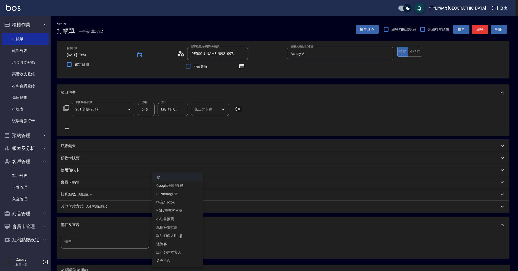
click at [190, 253] on li "設計師原本客人" at bounding box center [177, 252] width 51 height 8
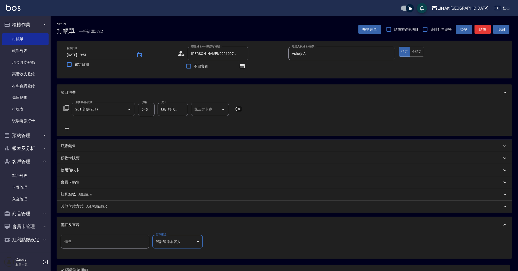
type input "設計師原本客人"
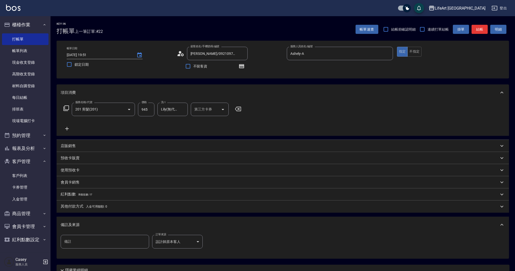
click at [115, 198] on div "紅利點數 剩餘點數: 17" at bounding box center [283, 194] width 452 height 12
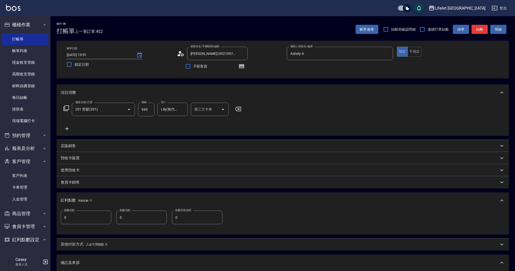
click at [85, 216] on input "0" at bounding box center [86, 218] width 51 height 14
click at [102, 214] on input "0" at bounding box center [86, 218] width 51 height 14
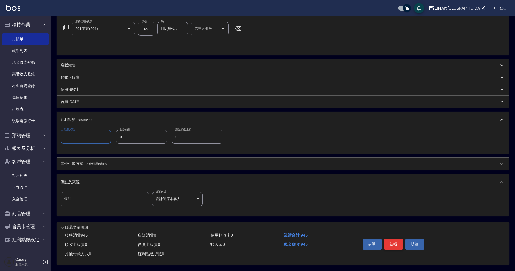
type input "1"
click at [386, 244] on button "結帳" at bounding box center [393, 244] width 19 height 11
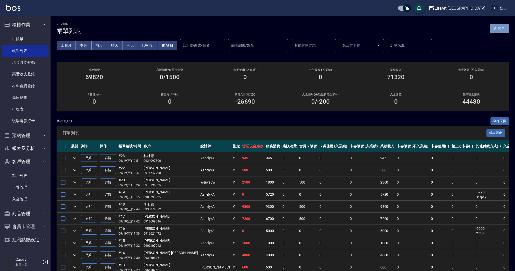
click at [506, 30] on button "新開單" at bounding box center [499, 28] width 19 height 9
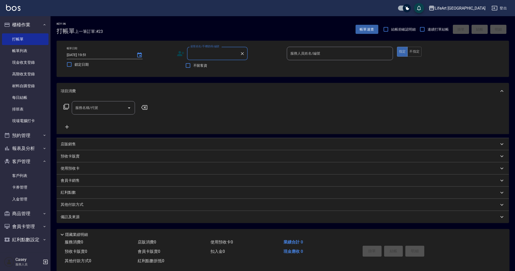
click at [211, 55] on input "顧客姓名/手機號碼/編號" at bounding box center [213, 53] width 49 height 9
click at [221, 67] on li "Major/0930071490/" at bounding box center [217, 66] width 61 height 8
type input "Major/0930071490/"
type input "Ashely-A"
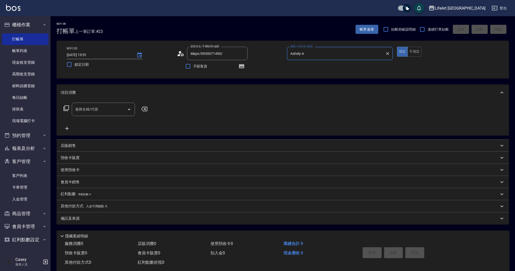
click at [109, 113] on input "服務名稱/代號" at bounding box center [99, 109] width 51 height 9
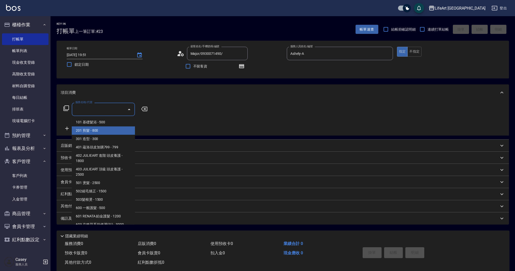
click at [111, 131] on span "201 剪髮 - 800" at bounding box center [103, 130] width 63 height 8
type input "201 剪髮(201)"
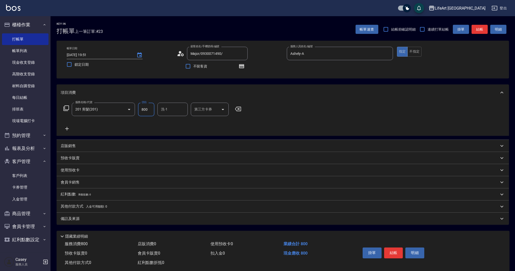
click at [145, 111] on input "800" at bounding box center [146, 110] width 16 height 14
type input "100"
click at [102, 222] on div "備註及來源" at bounding box center [283, 219] width 452 height 12
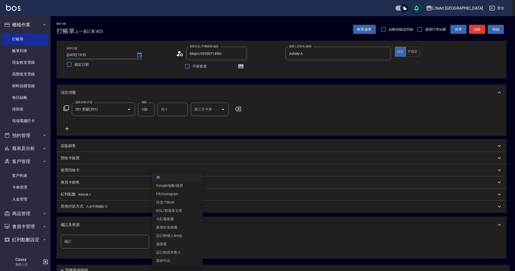
click at [197, 245] on body "LifeArt 蘆洲 登出 櫃檯作業 打帳單 帳單列表 現金收支登錄 高階收支登錄 材料自購登錄 每日結帳 排班表 現場電腦打卡 預約管理 預約管理 單日預約…" at bounding box center [257, 156] width 515 height 313
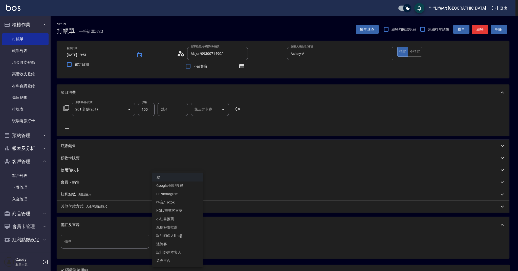
click at [192, 252] on li "設計師原本客人" at bounding box center [177, 252] width 51 height 8
type input "設計師原本客人"
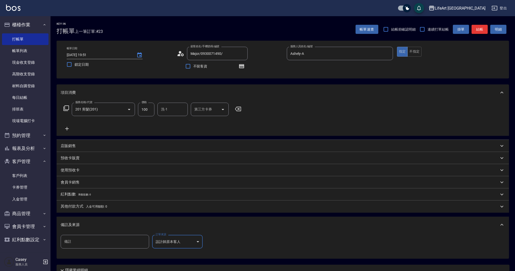
click at [486, 29] on button "結帳" at bounding box center [480, 29] width 16 height 9
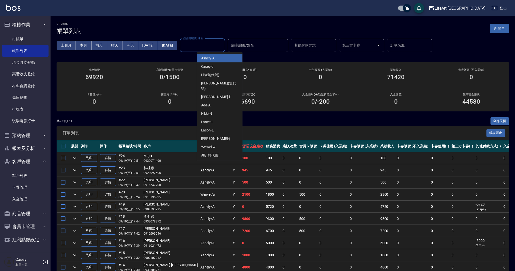
click at [209, 47] on input "設計師編號/姓名" at bounding box center [202, 45] width 41 height 9
click at [220, 93] on div "Finney -f" at bounding box center [219, 97] width 45 height 8
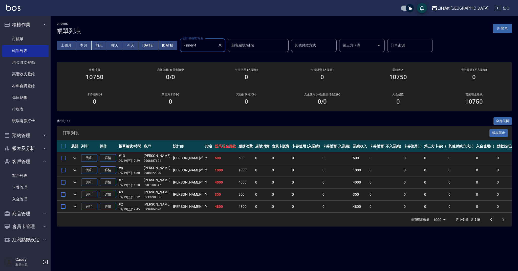
click at [215, 49] on input "Finney-f" at bounding box center [198, 45] width 33 height 9
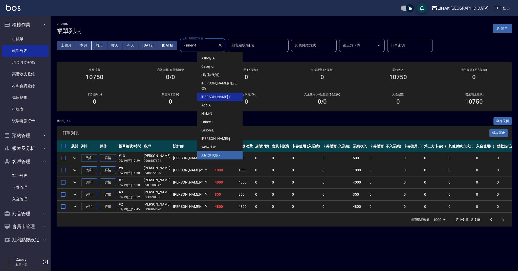
click at [226, 151] on div "Ally (無代號)" at bounding box center [219, 155] width 45 height 8
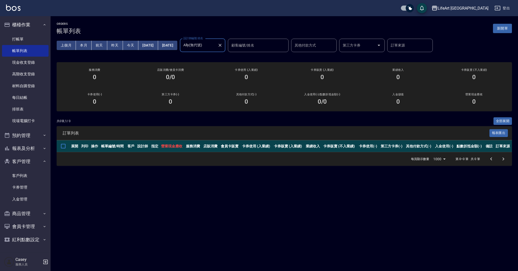
click at [224, 40] on div "Ally(無代號) 設計師編號/姓名" at bounding box center [202, 45] width 45 height 13
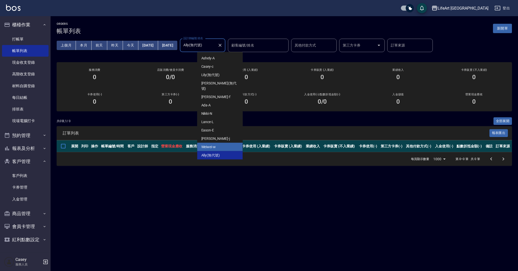
click at [227, 143] on div "Weiwei -w" at bounding box center [219, 147] width 45 height 8
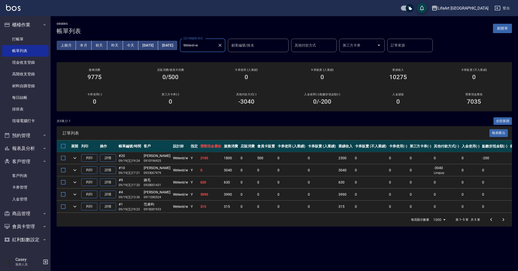
click at [221, 50] on div "Weiwei-w 設計師編號/姓名" at bounding box center [202, 45] width 45 height 13
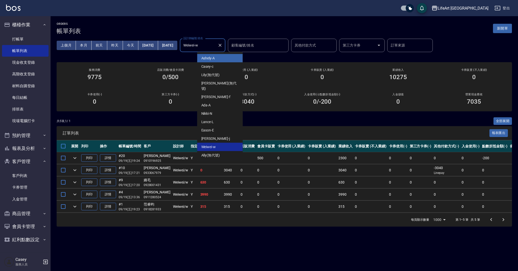
click at [223, 59] on div "Ashely -A" at bounding box center [219, 58] width 45 height 8
type input "Ashely-A"
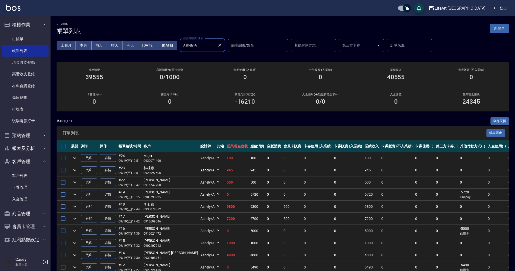
scroll to position [26, 0]
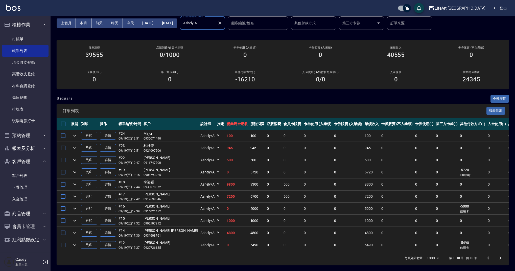
click at [222, 21] on icon "Clear" at bounding box center [219, 22] width 5 height 5
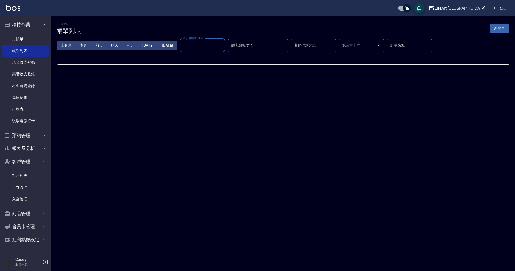
scroll to position [0, 0]
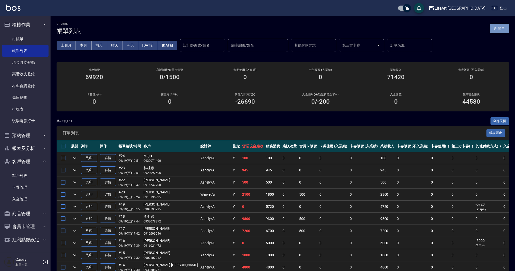
click at [497, 33] on button "新開單" at bounding box center [499, 28] width 19 height 9
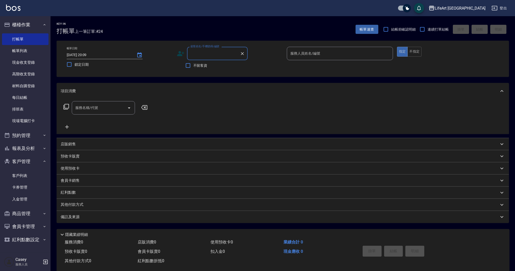
click at [208, 53] on input "顧客姓名/手機號碼/編號" at bounding box center [213, 53] width 49 height 9
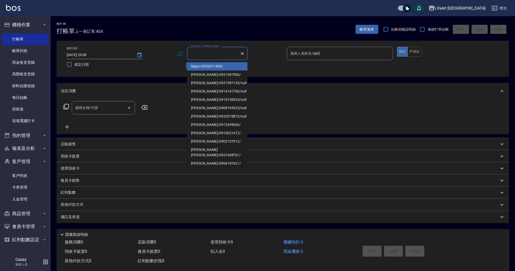
click at [221, 54] on input "顧客姓名/手機號碼/編號" at bounding box center [213, 53] width 49 height 9
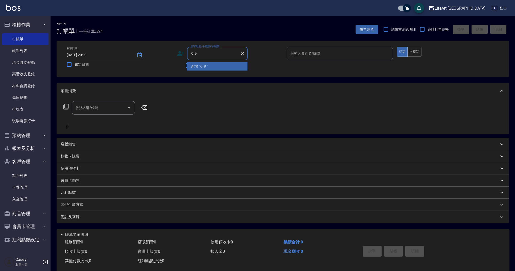
type input "０"
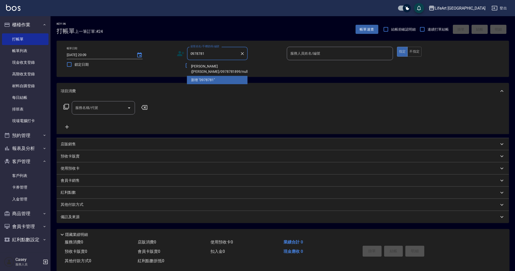
click at [232, 67] on li "[PERSON_NAME]([PERSON_NAME]/0978781899/null" at bounding box center [217, 69] width 61 height 14
type input "[PERSON_NAME]([PERSON_NAME]/0978781899/null"
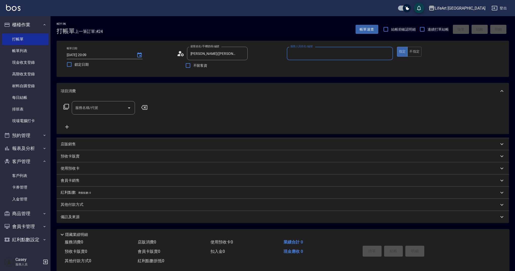
type input "Ada-A"
click at [239, 67] on icon "button" at bounding box center [241, 66] width 5 height 4
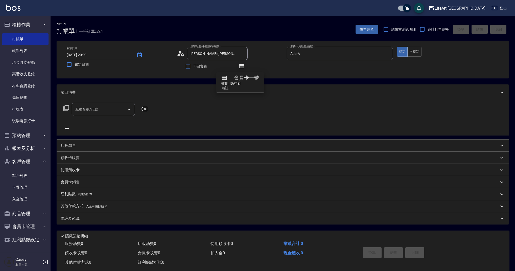
click at [239, 67] on icon "button" at bounding box center [241, 66] width 5 height 4
click at [82, 117] on div "服務名稱/代號 服務名稱/代號" at bounding box center [106, 117] width 90 height 29
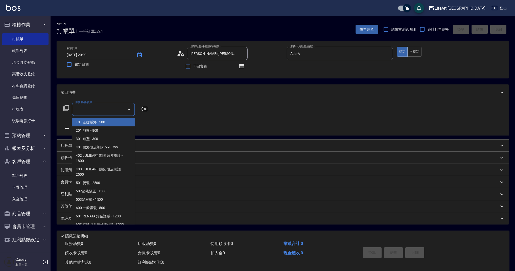
click at [87, 111] on input "服務名稱/代號" at bounding box center [99, 109] width 51 height 9
click at [95, 130] on span "201 剪髮 - 800" at bounding box center [103, 130] width 63 height 8
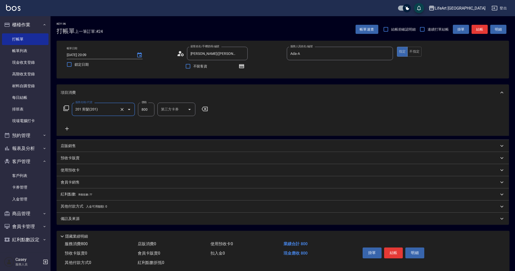
type input "201 剪髮(201)"
click at [151, 113] on input "800" at bounding box center [146, 110] width 16 height 14
type input "945"
click at [169, 111] on input "洗-1" at bounding box center [173, 109] width 26 height 9
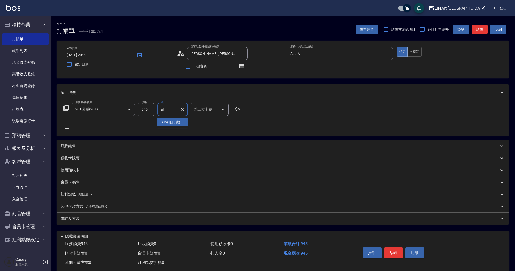
click at [169, 123] on span "Ally (無代號)" at bounding box center [170, 122] width 19 height 5
type input "Ally(無代號)"
click at [111, 221] on div "備註及來源" at bounding box center [280, 218] width 438 height 5
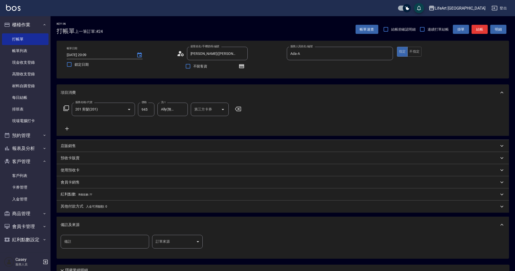
click at [177, 244] on body "LifeArt 蘆洲 登出 櫃檯作業 打帳單 帳單列表 現金收支登錄 高階收支登錄 材料自購登錄 每日結帳 排班表 現場電腦打卡 預約管理 預約管理 單日預約…" at bounding box center [257, 156] width 515 height 313
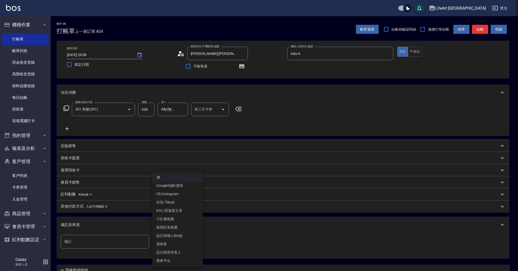
click at [184, 251] on li "設計師原本客人" at bounding box center [177, 252] width 51 height 8
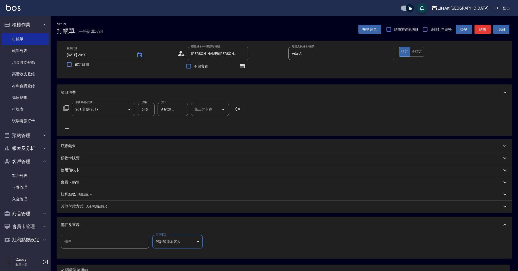
type input "設計師原本客人"
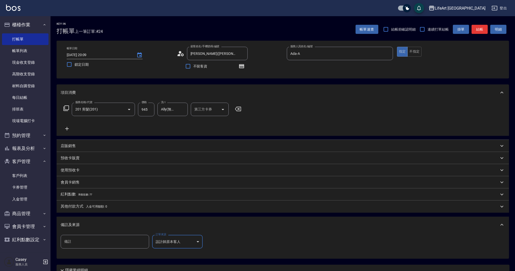
click at [84, 191] on div "紅利點數 剩餘點數: 77" at bounding box center [283, 194] width 452 height 12
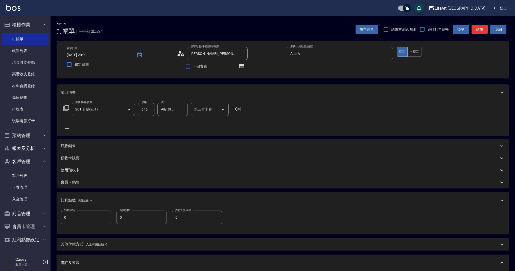
click at [84, 195] on div "紅利點數 剩餘點數: 77" at bounding box center [283, 200] width 452 height 16
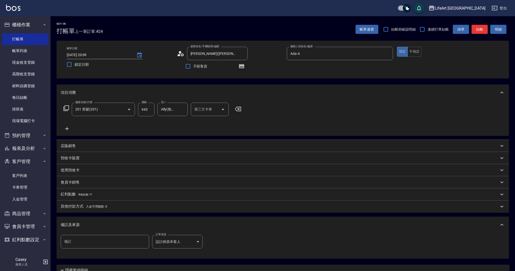
click at [245, 66] on button "button" at bounding box center [242, 66] width 12 height 12
click at [242, 67] on icon "button" at bounding box center [242, 66] width 4 height 3
click at [480, 28] on button "結帳" at bounding box center [480, 29] width 16 height 9
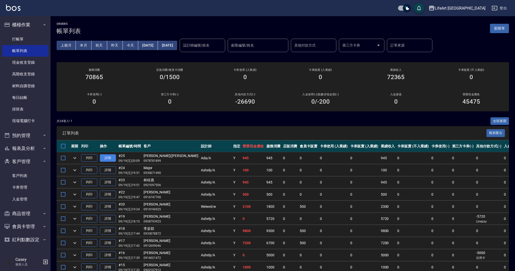
click at [105, 159] on link "詳情" at bounding box center [108, 158] width 16 height 8
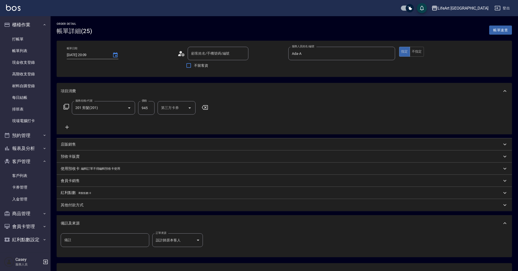
type input "[DATE] 20:09"
type input "Ada-A"
type input "[PERSON_NAME]([PERSON_NAME]/0978781899/null"
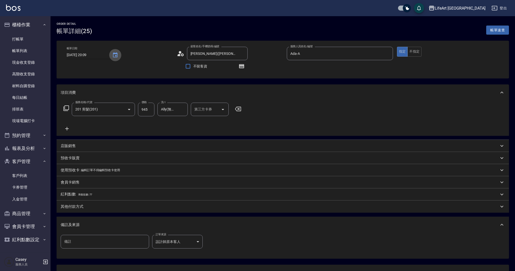
click at [114, 55] on icon "Choose date, selected date is 2025-09-19" at bounding box center [115, 54] width 5 height 5
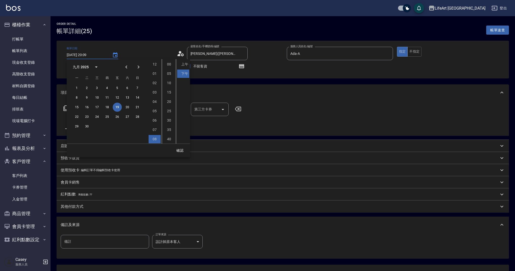
scroll to position [28, 0]
click at [152, 140] on li "11" at bounding box center [155, 139] width 12 height 8
click at [126, 107] on button "20" at bounding box center [127, 107] width 9 height 9
click at [184, 64] on li "上午" at bounding box center [183, 64] width 12 height 8
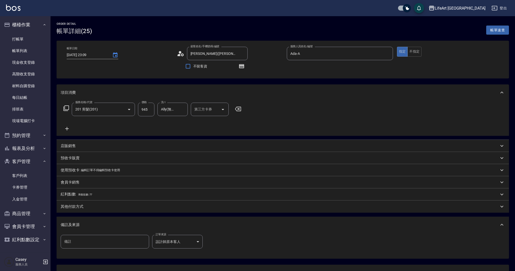
type input "[DATE] 11:09"
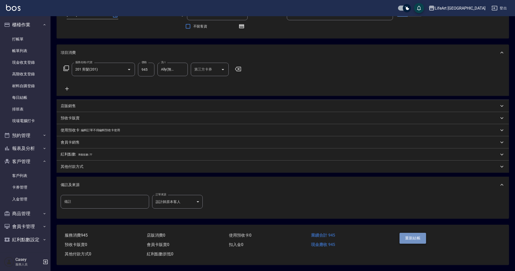
click at [418, 233] on button "重新結帳" at bounding box center [413, 238] width 27 height 11
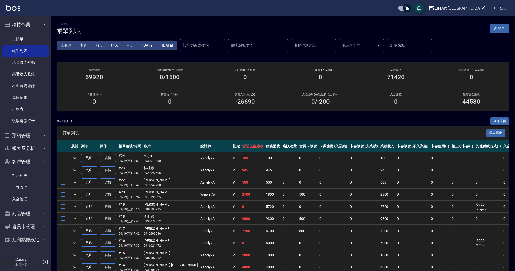
click at [503, 26] on button "新開單" at bounding box center [499, 28] width 19 height 9
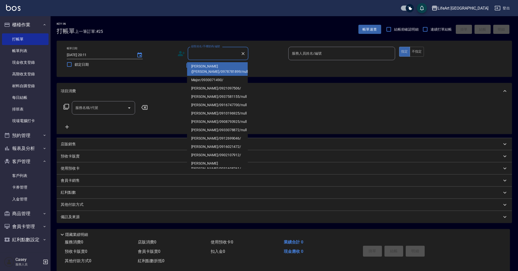
click at [206, 54] on input "顧客姓名/手機號碼/編號" at bounding box center [214, 53] width 49 height 9
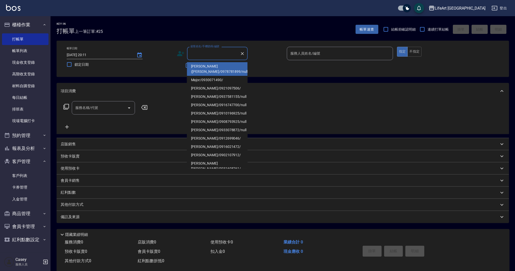
click at [206, 54] on input "顧客姓名/手機號碼/編號" at bounding box center [213, 53] width 49 height 9
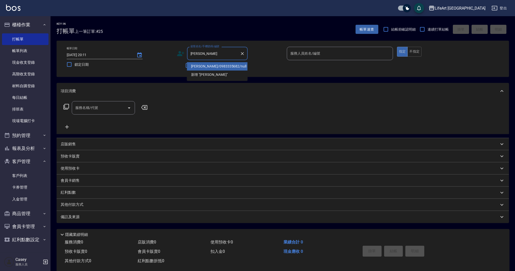
click at [217, 67] on li "[PERSON_NAME]/0983335682/null" at bounding box center [217, 66] width 61 height 8
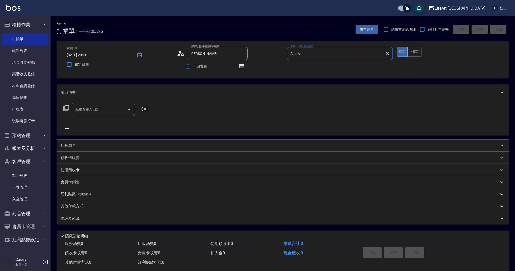
type input "[PERSON_NAME]/0983335682/null"
type input "Ada-A"
click at [242, 66] on icon "button" at bounding box center [241, 66] width 5 height 4
click at [241, 66] on icon "button" at bounding box center [242, 66] width 4 height 3
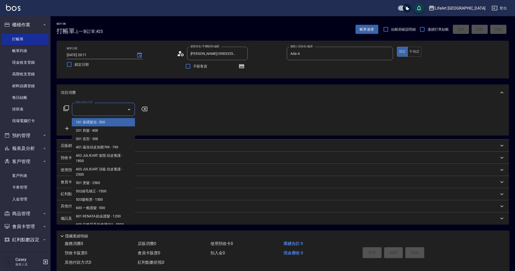
click at [86, 111] on input "服務名稱/代號" at bounding box center [99, 109] width 51 height 9
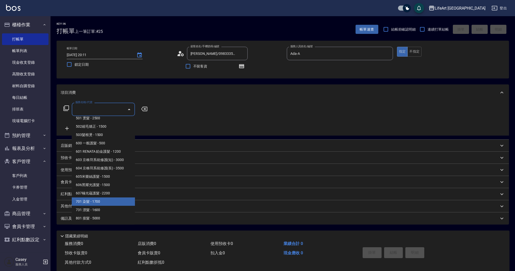
drag, startPoint x: 115, startPoint y: 202, endPoint x: 75, endPoint y: 147, distance: 68.2
click at [114, 202] on span "701 染髮 - 1700" at bounding box center [103, 201] width 63 height 8
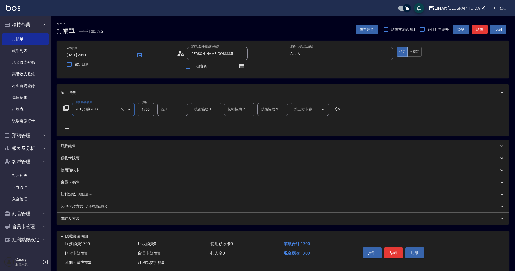
type input "701 染髮(701)"
click at [69, 129] on icon at bounding box center [67, 129] width 13 height 6
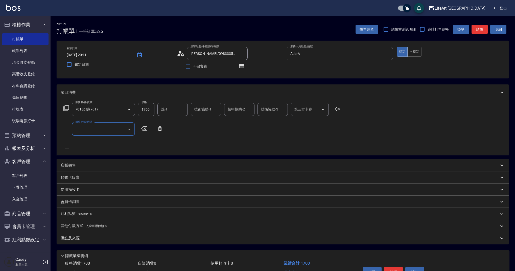
click at [88, 132] on input "服務名稱/代號" at bounding box center [99, 129] width 51 height 9
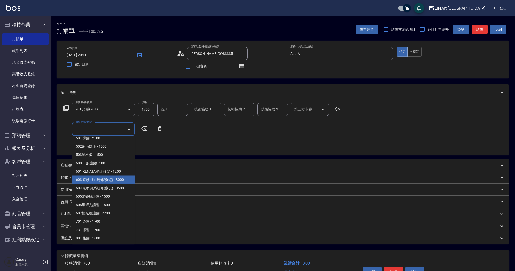
click at [122, 181] on span "603 京喚羽系統修護(短) - 3000" at bounding box center [103, 180] width 63 height 8
type input "603 京喚羽系統修護(短)(603)"
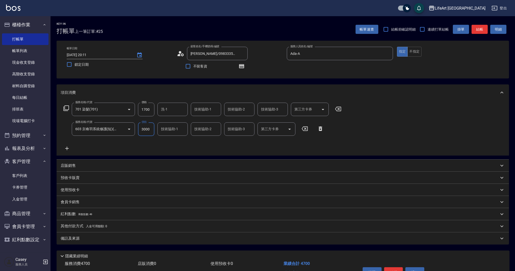
click at [149, 109] on input "1700" at bounding box center [146, 110] width 16 height 14
type input "3940"
click at [149, 130] on input "3000" at bounding box center [146, 129] width 16 height 14
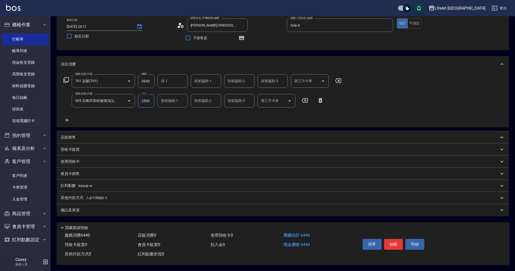
scroll to position [0, 0]
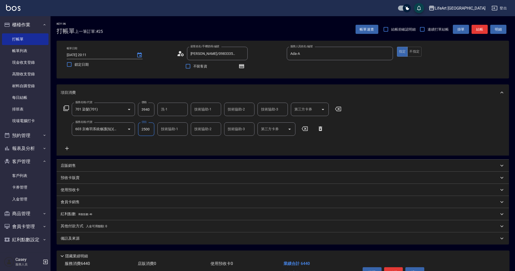
type input "2500"
click at [77, 201] on p "會員卡銷售" at bounding box center [70, 201] width 19 height 5
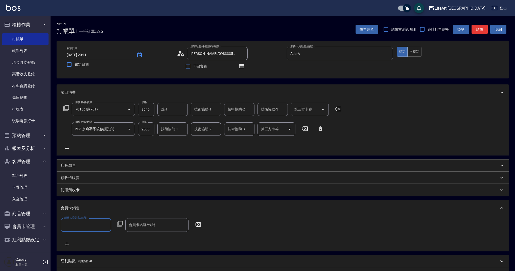
click at [75, 222] on input "服務人員姓名/編號" at bounding box center [86, 224] width 46 height 9
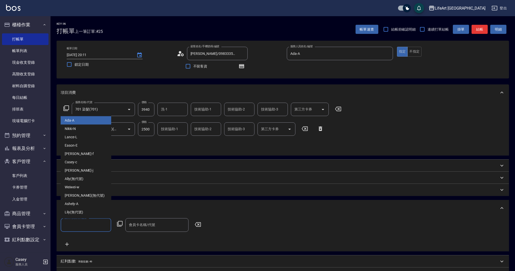
click at [79, 121] on div "Ada -A" at bounding box center [86, 120] width 51 height 8
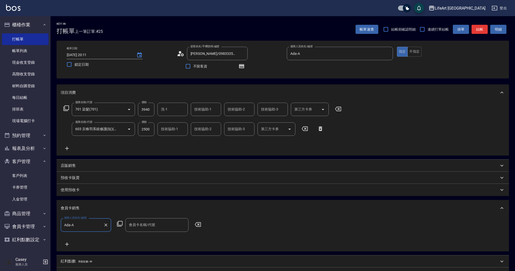
type input "Ada-A"
click at [137, 224] on div "會員卡名稱/代號 會員卡名稱/代號" at bounding box center [156, 224] width 63 height 13
drag, startPoint x: 139, startPoint y: 236, endPoint x: 171, endPoint y: 234, distance: 31.9
click at [139, 236] on span "會員卡一號 - 01" at bounding box center [156, 238] width 63 height 8
type input "會員卡一號-365天"
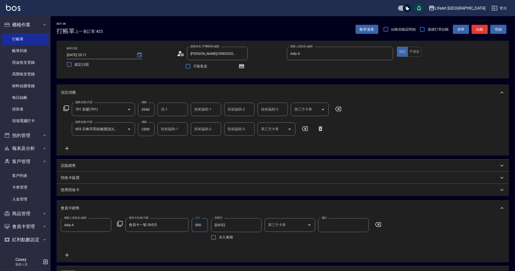
type input "500"
click at [239, 66] on icon "button" at bounding box center [241, 66] width 5 height 4
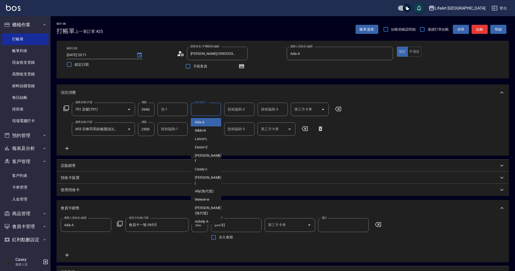
click at [200, 110] on input "技術協助-1" at bounding box center [206, 109] width 26 height 9
click at [201, 121] on span "Ally (無代號)" at bounding box center [204, 122] width 19 height 5
type input "Ally(無代號)"
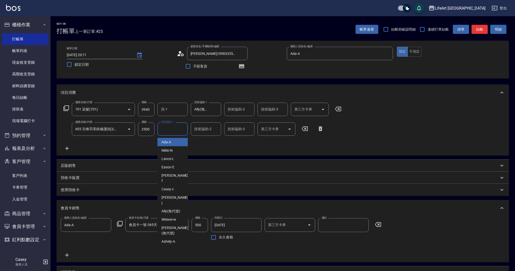
click at [178, 131] on input "技術協助-1" at bounding box center [173, 129] width 26 height 9
type input "ak"
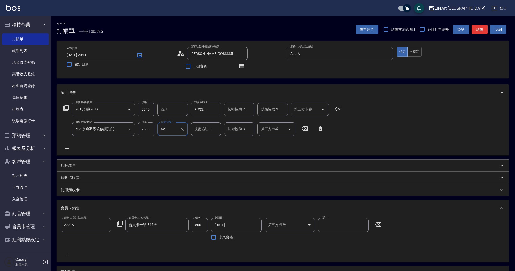
click at [182, 130] on icon "Clear" at bounding box center [182, 129] width 5 height 5
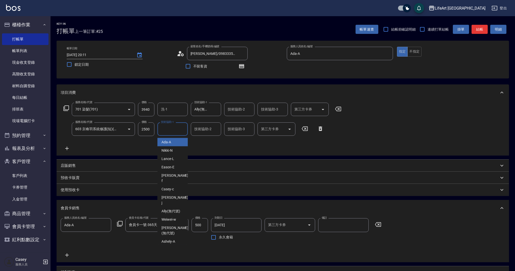
click at [174, 130] on input "技術協助-1" at bounding box center [173, 129] width 26 height 9
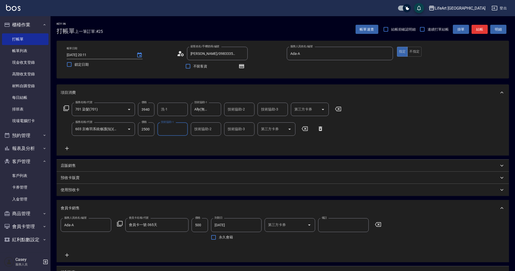
click at [174, 130] on input "技術協助-1" at bounding box center [173, 129] width 26 height 9
click at [177, 142] on span "Ally (無代號)" at bounding box center [170, 142] width 19 height 5
type input "Ally(無代號)"
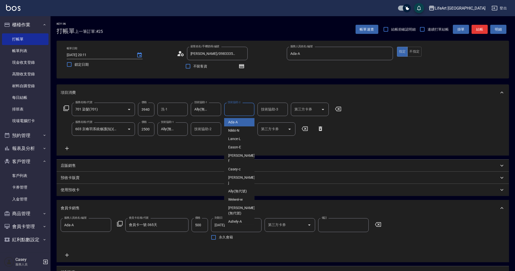
click at [238, 109] on input "技術協助-2" at bounding box center [239, 109] width 26 height 9
click at [236, 123] on span "Ally (無代號)" at bounding box center [237, 122] width 19 height 5
type input "Ally(無代號)"
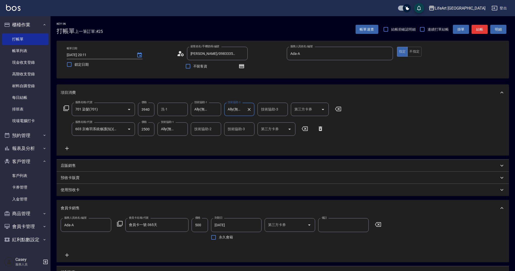
click at [274, 145] on div "服務名稱/代號 701 染髮(701) 服務名稱/代號 價格 3940 價格 洗-1 洗-1 技術協助-1 Ally(無代號) 技術協助-1 技術協助-2 A…" at bounding box center [203, 127] width 284 height 49
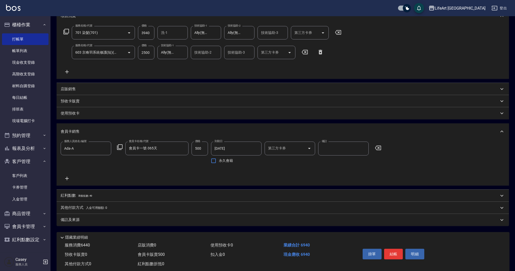
scroll to position [88, 0]
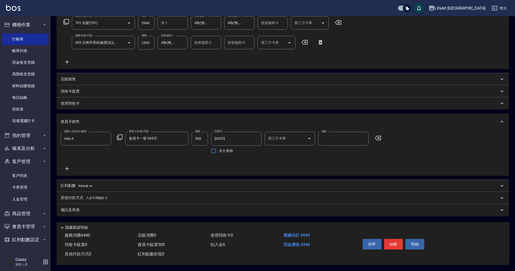
click at [90, 183] on p "紅利點數 剩餘點數: 49" at bounding box center [77, 186] width 32 height 6
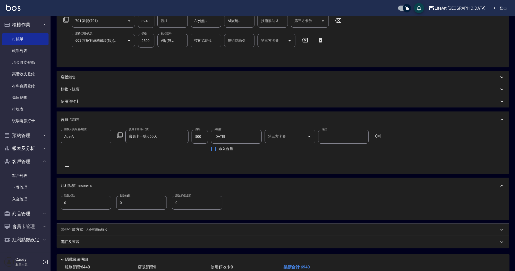
click at [86, 205] on input "0" at bounding box center [86, 203] width 51 height 14
type input "12"
click at [107, 188] on div "紅利點數 剩餘點數: 49" at bounding box center [280, 186] width 438 height 6
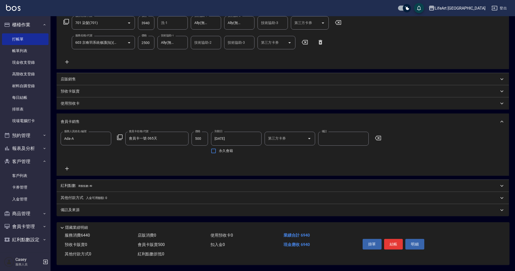
click at [107, 188] on div "紅利點數 剩餘點數: 49" at bounding box center [283, 186] width 452 height 12
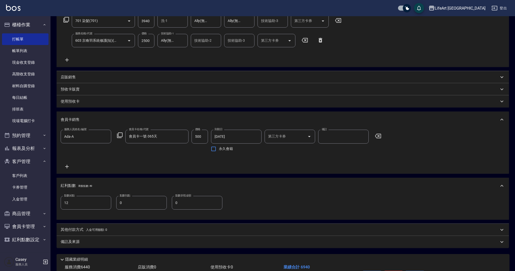
click at [155, 198] on input "0" at bounding box center [141, 203] width 51 height 14
type input "40"
click at [196, 204] on input "0" at bounding box center [197, 203] width 51 height 14
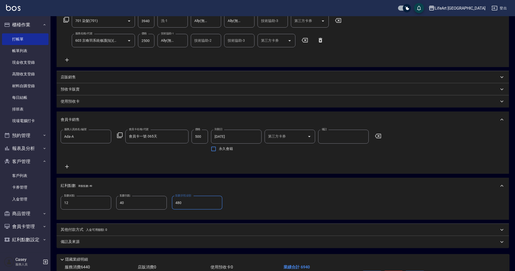
type input "480"
click at [216, 215] on div "點數給點 12 點數給點 點數扣點 40 點數扣點 點數折抵金額 480 點數折抵金額" at bounding box center [283, 206] width 444 height 20
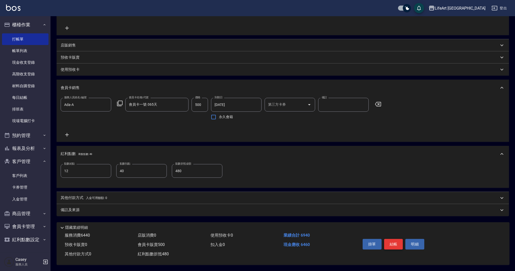
click at [393, 242] on button "結帳" at bounding box center [393, 244] width 19 height 11
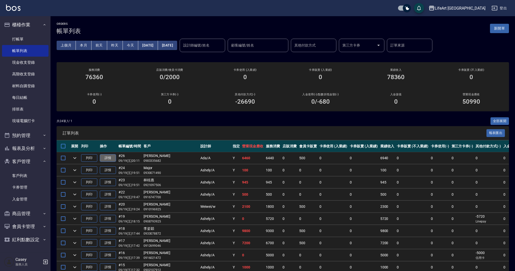
click at [110, 157] on link "詳情" at bounding box center [108, 158] width 16 height 8
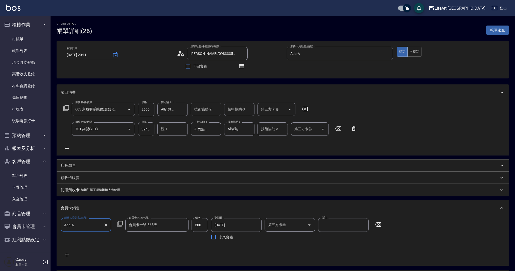
type input "[DATE] 20:11"
type input "[PERSON_NAME]/0983335682/null"
type input "Ada-A"
type input "12"
type input "40"
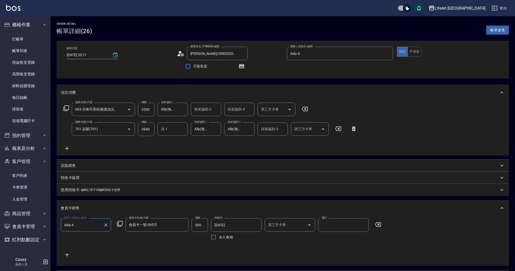
type input "480"
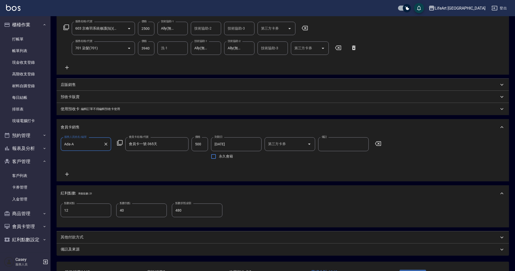
scroll to position [82, 0]
click at [163, 215] on input "40" at bounding box center [141, 209] width 51 height 14
type input "6"
click at [190, 216] on input "480" at bounding box center [197, 209] width 51 height 14
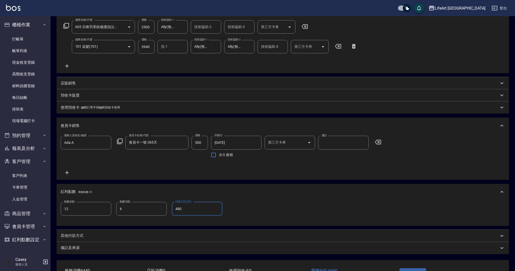
click at [190, 216] on input "480" at bounding box center [197, 209] width 51 height 14
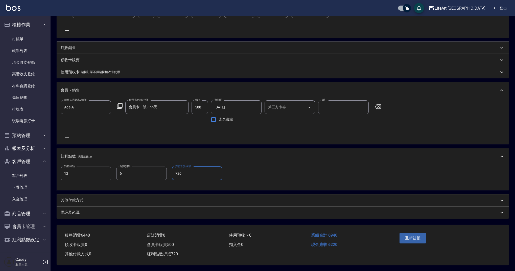
scroll to position [124, 0]
type input "720"
click at [79, 210] on p "備註及來源" at bounding box center [70, 212] width 19 height 5
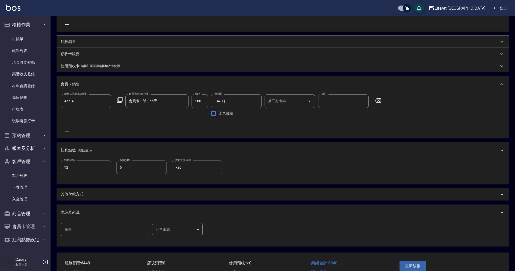
click at [83, 214] on div "備註及來源" at bounding box center [280, 212] width 438 height 5
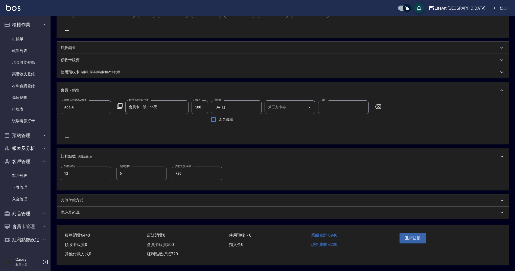
click at [147, 210] on div "備註及來源" at bounding box center [280, 212] width 438 height 5
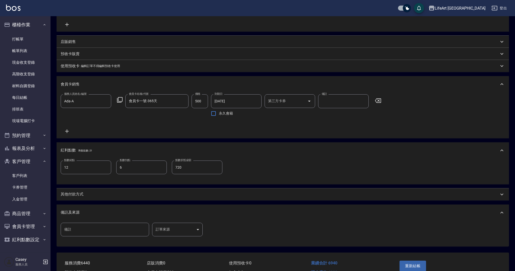
click at [177, 231] on body "LifeArt 蘆洲 登出 櫃檯作業 打帳單 帳單列表 現金收支登錄 高階收支登錄 材料自購登錄 每日結帳 排班表 現場電腦打卡 預約管理 預約管理 單日預約…" at bounding box center [257, 87] width 515 height 423
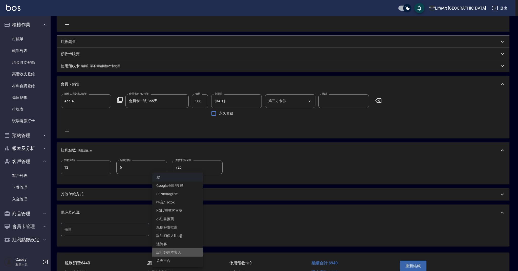
click at [179, 254] on li "設計師原本客人" at bounding box center [177, 252] width 51 height 8
type input "設計師原本客人"
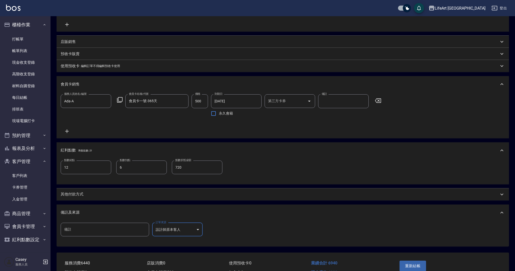
click at [93, 196] on div "其他付款方式" at bounding box center [280, 194] width 438 height 5
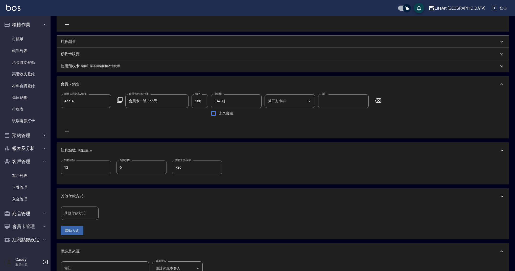
click at [85, 217] on input "其他付款方式" at bounding box center [79, 213] width 33 height 9
click at [81, 237] on span "Linepay" at bounding box center [80, 238] width 38 height 8
type input "Linepay"
click at [115, 216] on input "0" at bounding box center [121, 213] width 38 height 14
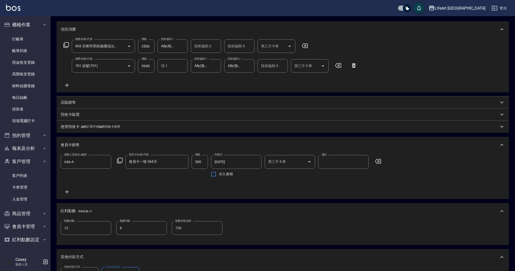
scroll to position [0, 0]
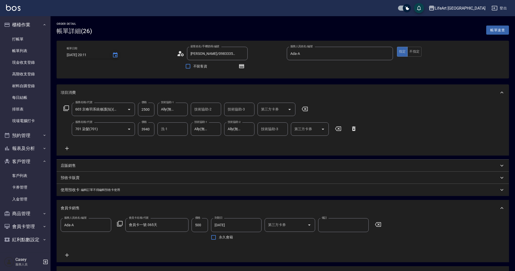
type input "6220"
click at [116, 54] on icon "Choose date, selected date is 2025-09-19" at bounding box center [115, 54] width 5 height 5
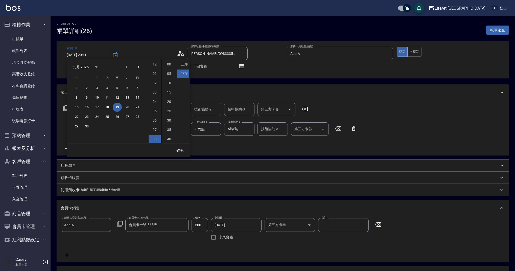
scroll to position [28, 0]
click at [128, 108] on button "20" at bounding box center [127, 107] width 9 height 9
click at [153, 140] on li "11" at bounding box center [155, 139] width 12 height 8
click at [187, 64] on li "上午" at bounding box center [183, 64] width 12 height 8
type input "[DATE] 11:11"
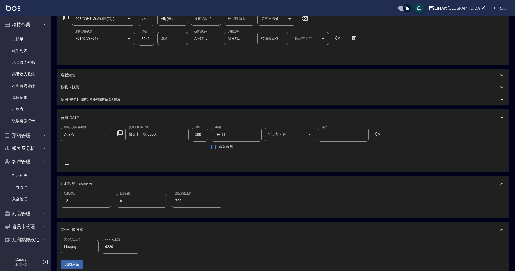
scroll to position [197, 0]
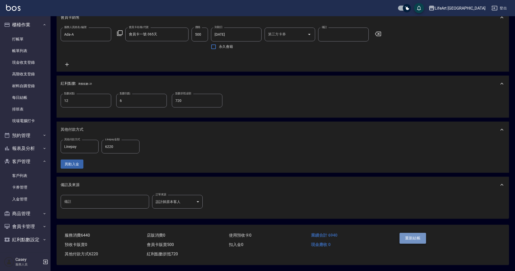
click at [419, 237] on button "重新結帳" at bounding box center [413, 238] width 27 height 11
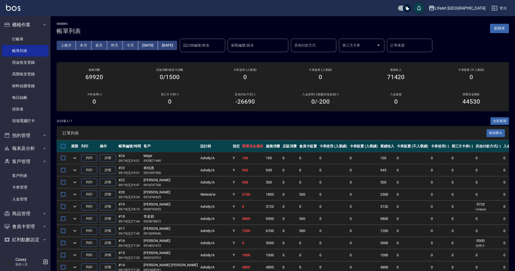
click at [158, 47] on button "[DATE]" at bounding box center [147, 45] width 19 height 9
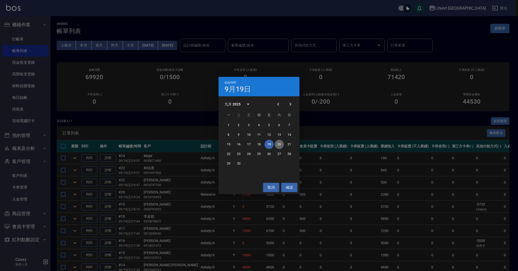
click at [279, 144] on button "20" at bounding box center [278, 144] width 9 height 9
